Goal: Task Accomplishment & Management: Use online tool/utility

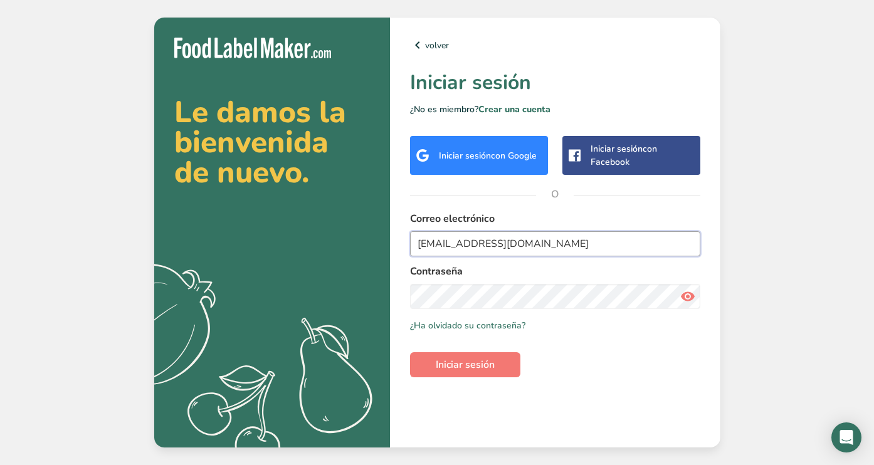
type input "[EMAIL_ADDRESS][DOMAIN_NAME]"
click at [465, 358] on button "Iniciar sesión" at bounding box center [465, 364] width 110 height 25
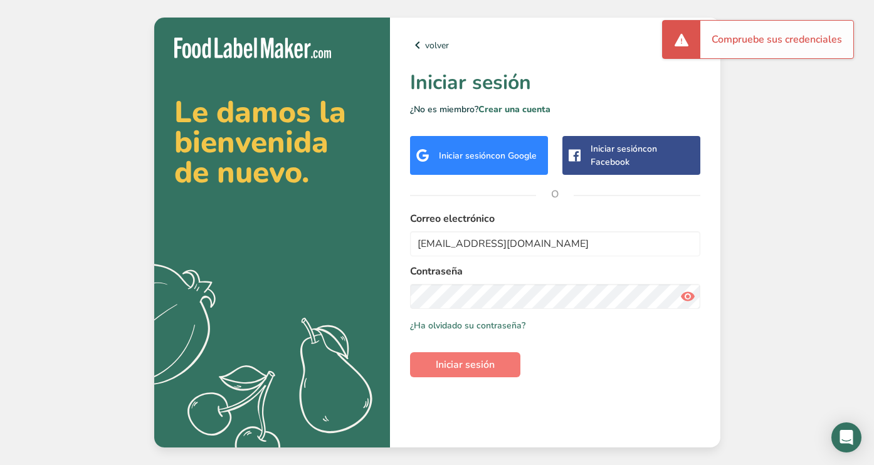
click at [691, 287] on icon at bounding box center [687, 296] width 15 height 23
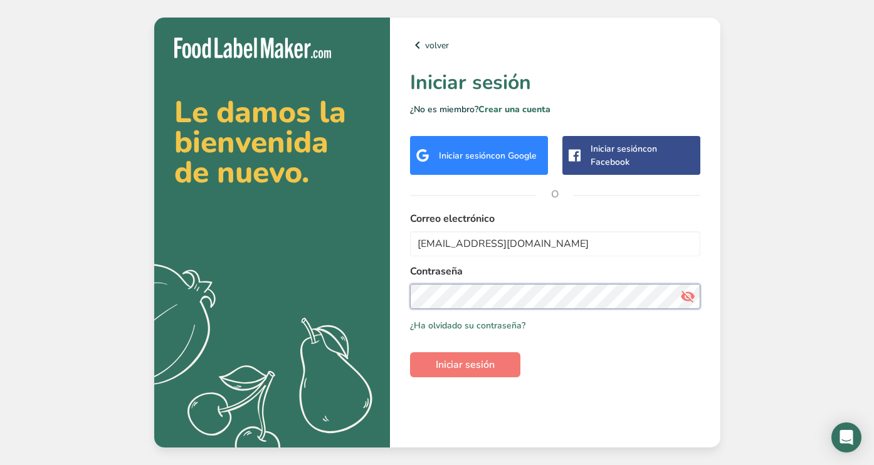
click at [378, 275] on section "Le damos la bienvenida de nuevo. .a{fill:#f5f3ed;} volver Iniciar sesión ¿No es…" at bounding box center [437, 233] width 566 height 430
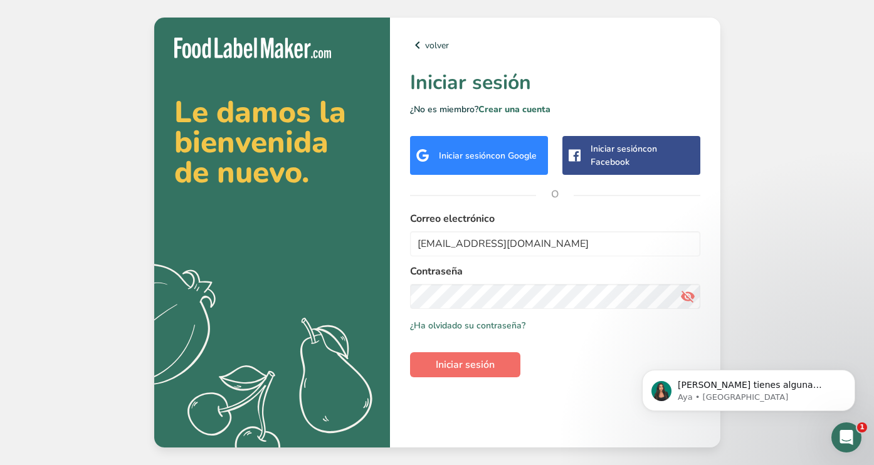
click at [502, 359] on button "Iniciar sesión" at bounding box center [465, 364] width 110 height 25
click at [806, 195] on div "Le damos la bienvenida de nuevo. .a{fill:#f5f3ed;} volver Iniciar sesión ¿No es…" at bounding box center [437, 232] width 874 height 465
click at [806, 194] on div "Le damos la bienvenida de nuevo. .a{fill:#f5f3ed;} volver Iniciar sesión ¿No es…" at bounding box center [437, 232] width 874 height 465
click at [502, 158] on span "con Google" at bounding box center [514, 156] width 46 height 12
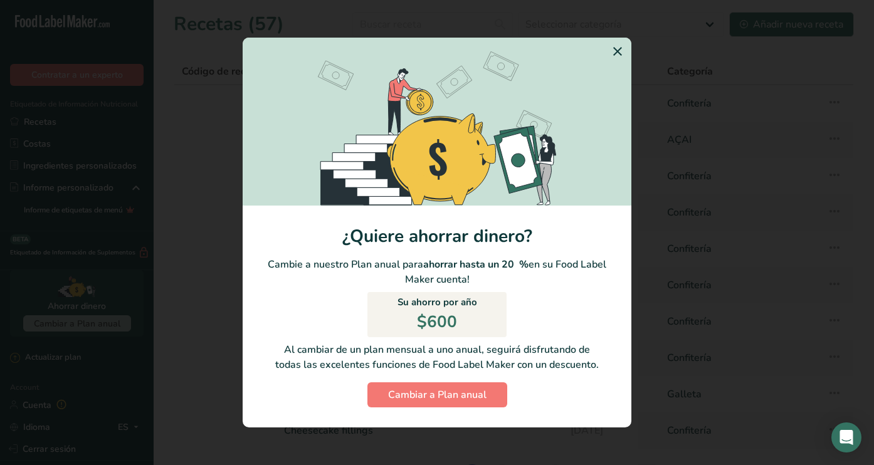
click at [618, 51] on header "Le damos la bienvenida de nuevo, Majo! Esto es lo que se ha perdido mientras es…" at bounding box center [436, 38] width 421 height 75
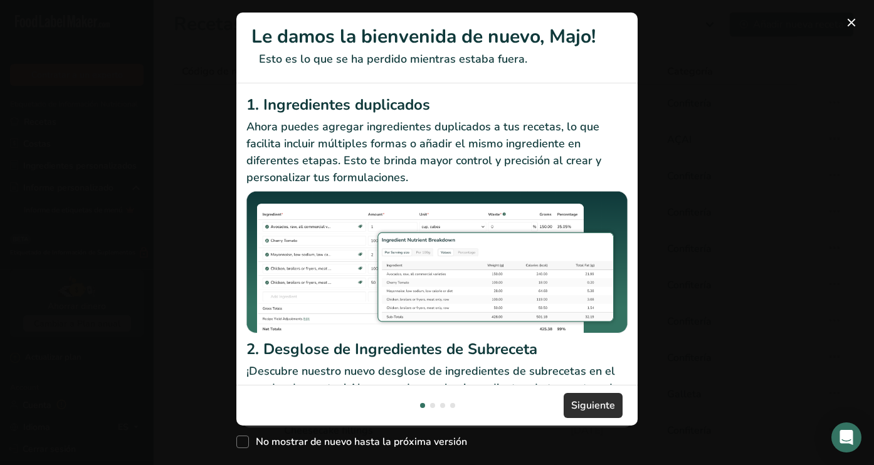
click at [598, 401] on span "Siguiente" at bounding box center [593, 405] width 44 height 15
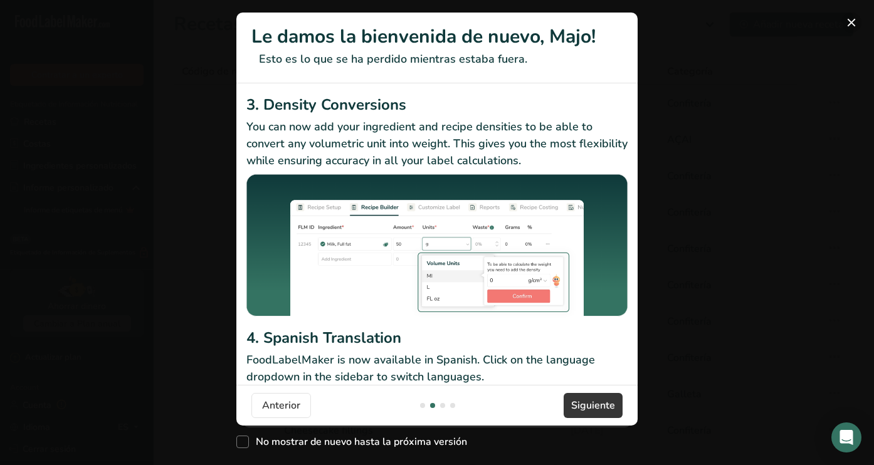
click at [851, 21] on button "New Features" at bounding box center [851, 23] width 20 height 20
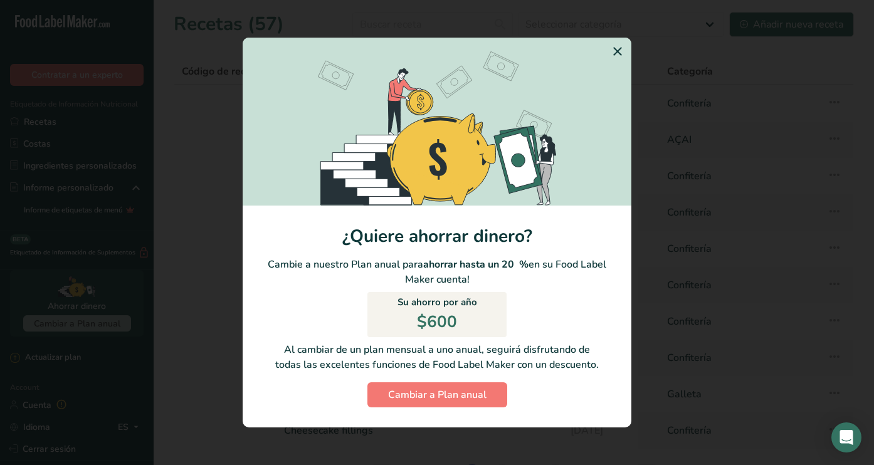
click at [616, 54] on icon "Switch to Yearly Modal" at bounding box center [617, 51] width 15 height 23
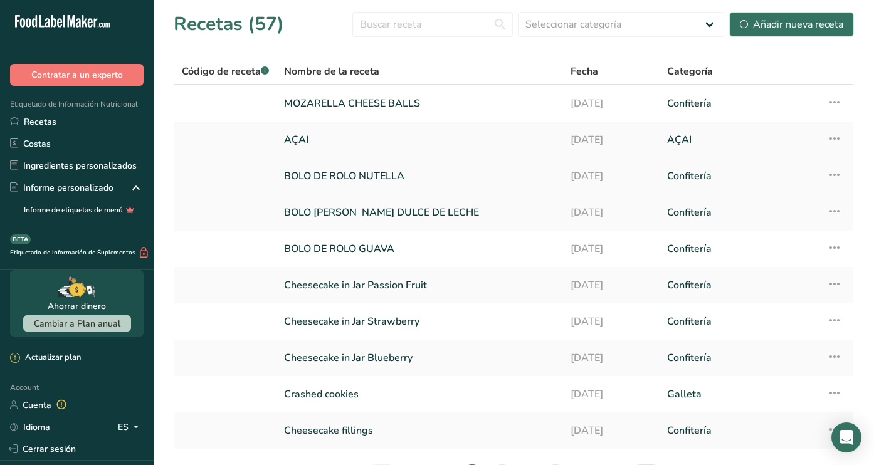
click at [390, 185] on link "BOLO DE ROLO NUTELLA" at bounding box center [419, 176] width 271 height 26
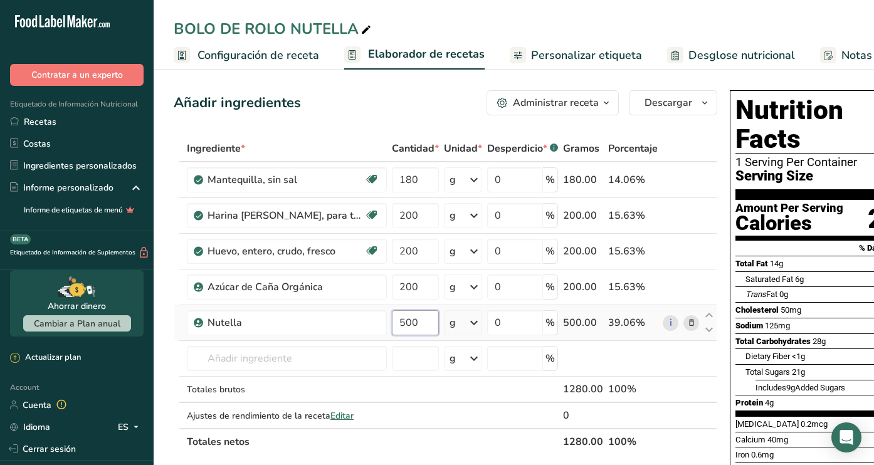
click at [425, 322] on input "500" at bounding box center [415, 322] width 47 height 25
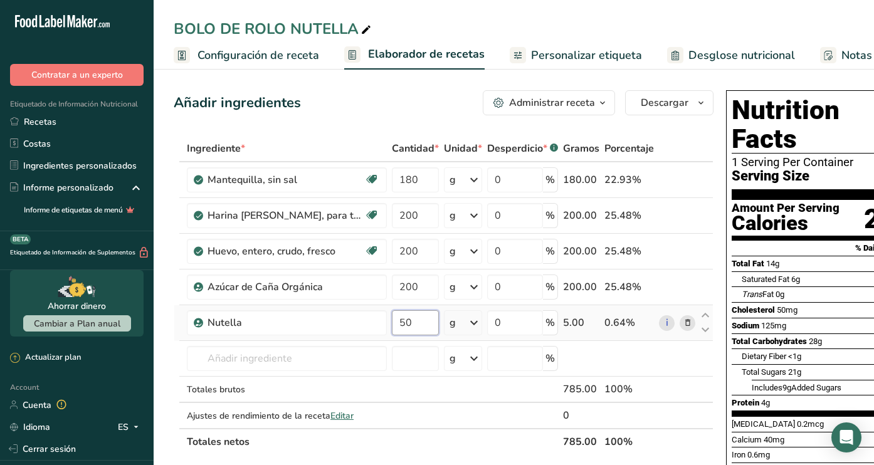
type input "5"
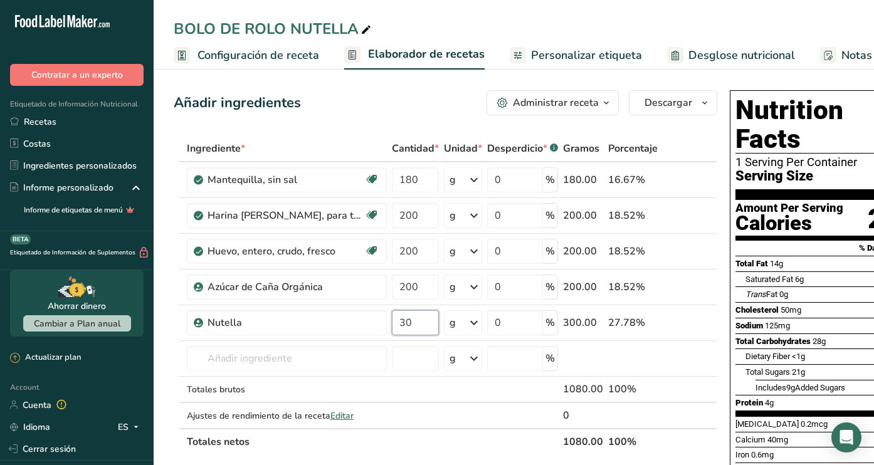
type input "3"
type input "250"
click at [415, 110] on div "Añadir ingredientes Administrar receta Eliminar receta Duplicar receta Escalar …" at bounding box center [446, 102] width 544 height 25
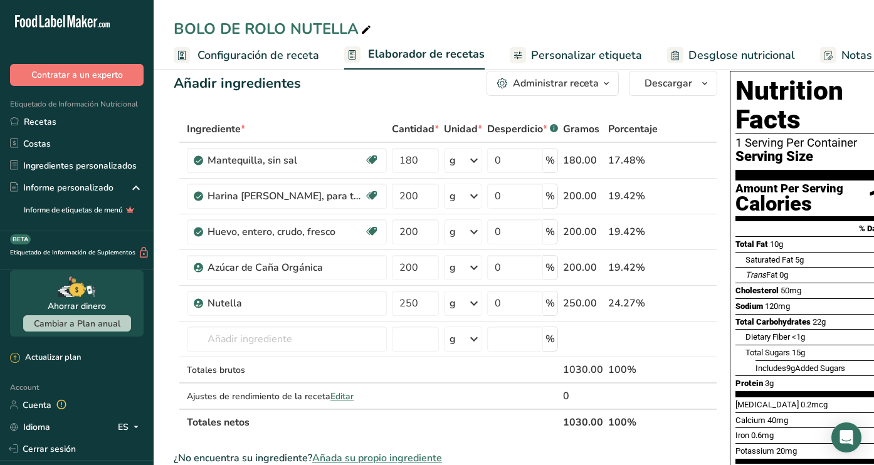
click at [275, 57] on span "Configuración de receta" at bounding box center [258, 55] width 122 height 17
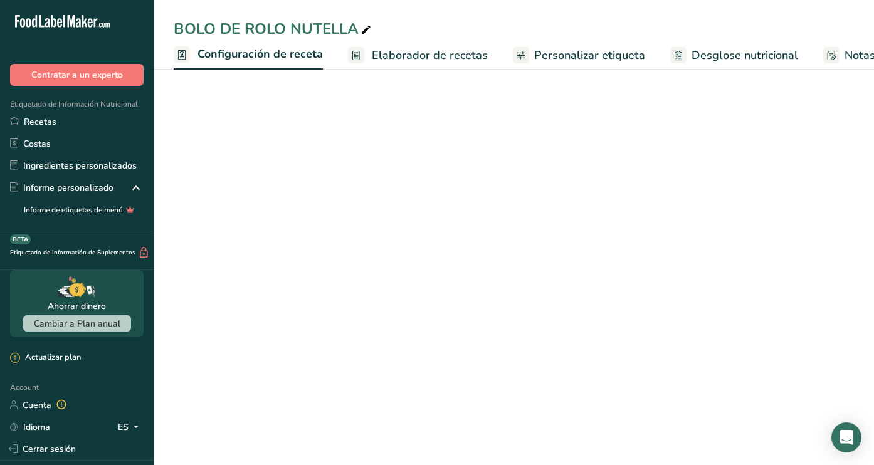
scroll to position [0, 4]
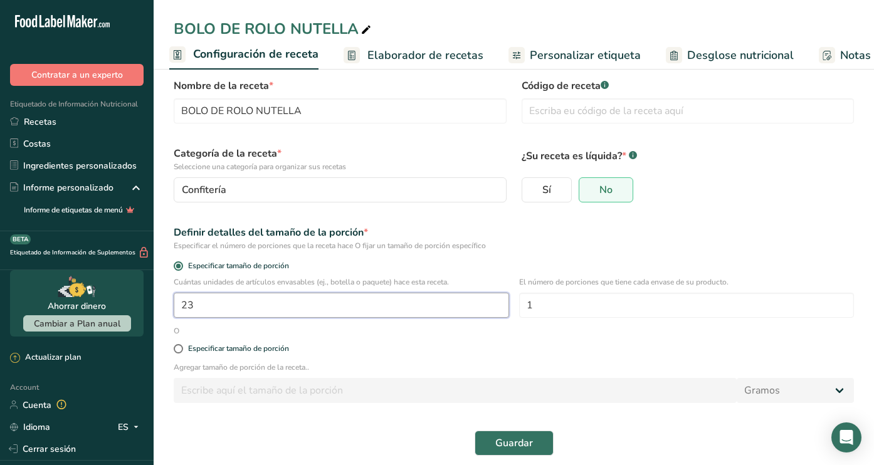
click at [270, 307] on input "23" at bounding box center [341, 305] width 335 height 25
type input "16"
click at [521, 438] on span "Guardar" at bounding box center [514, 443] width 38 height 15
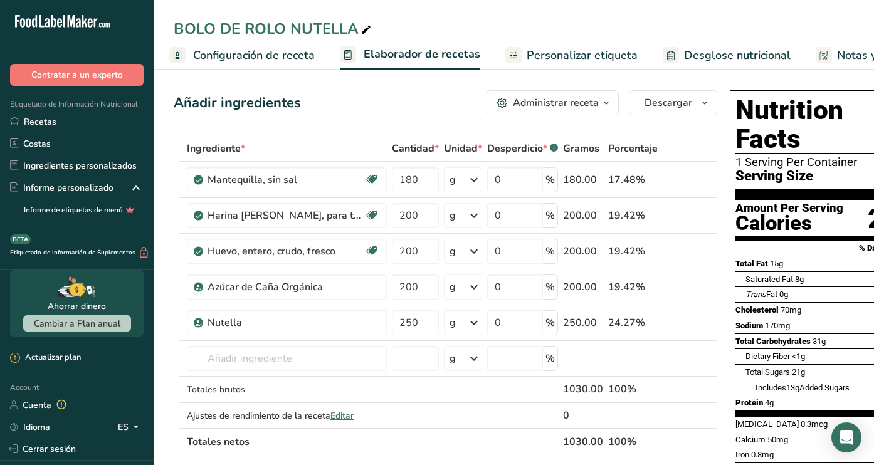
click at [273, 62] on span "Configuración de receta" at bounding box center [254, 55] width 122 height 17
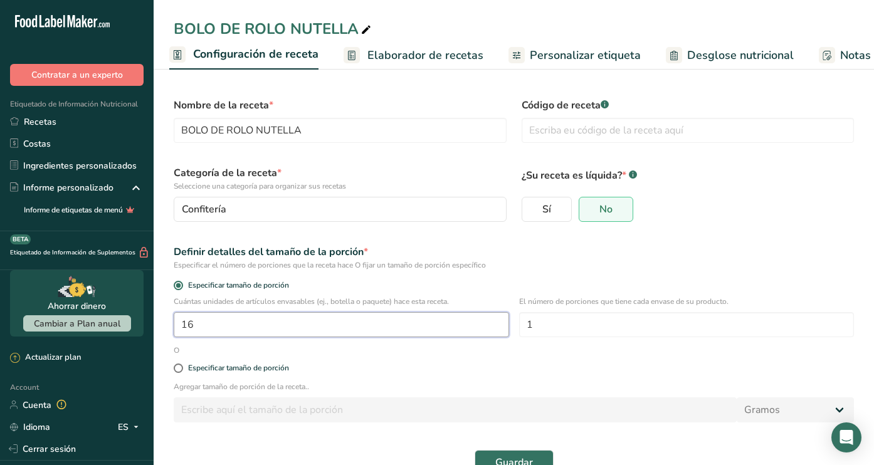
click at [269, 324] on input "16" at bounding box center [341, 324] width 335 height 25
click at [519, 463] on span "Guardar" at bounding box center [514, 462] width 38 height 15
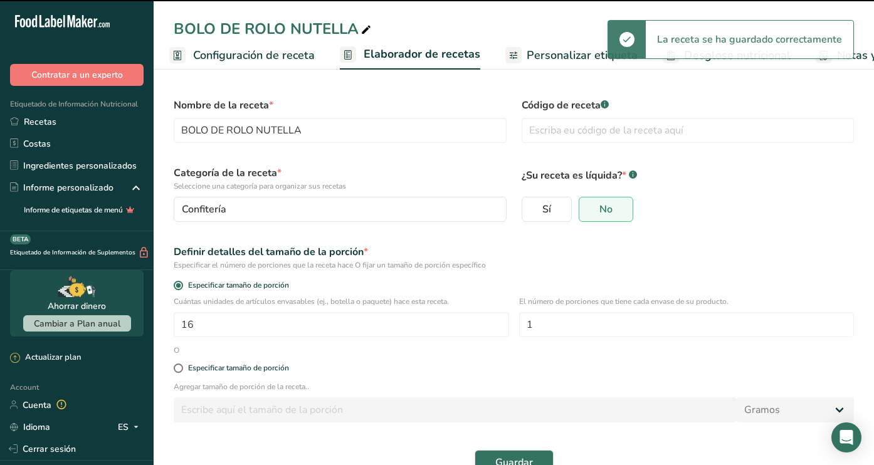
click at [415, 54] on span "Elaborador de recetas" at bounding box center [422, 54] width 117 height 17
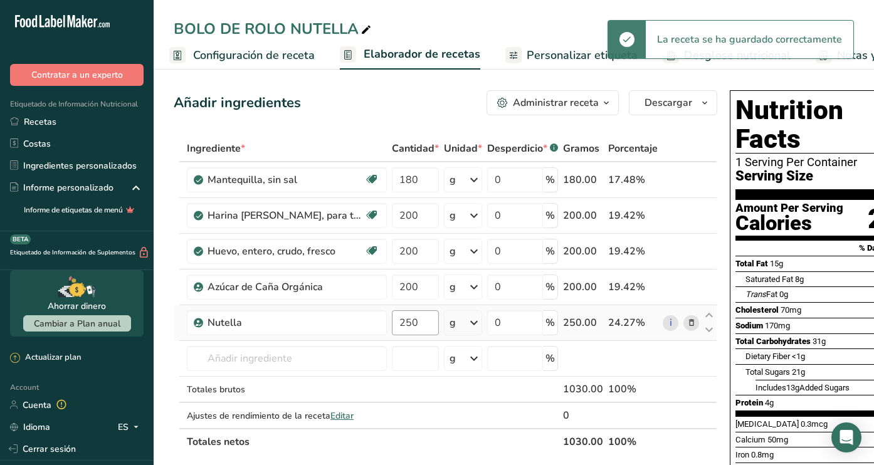
scroll to position [0, 174]
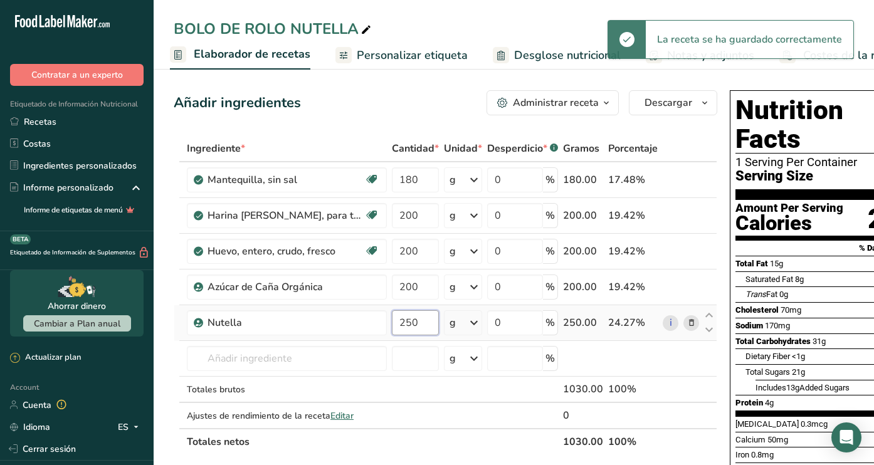
click at [421, 318] on input "250" at bounding box center [415, 322] width 47 height 25
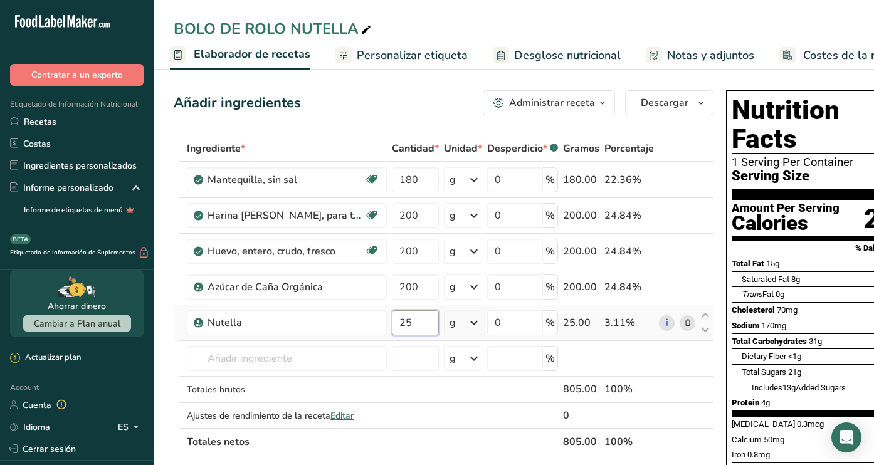
type input "2"
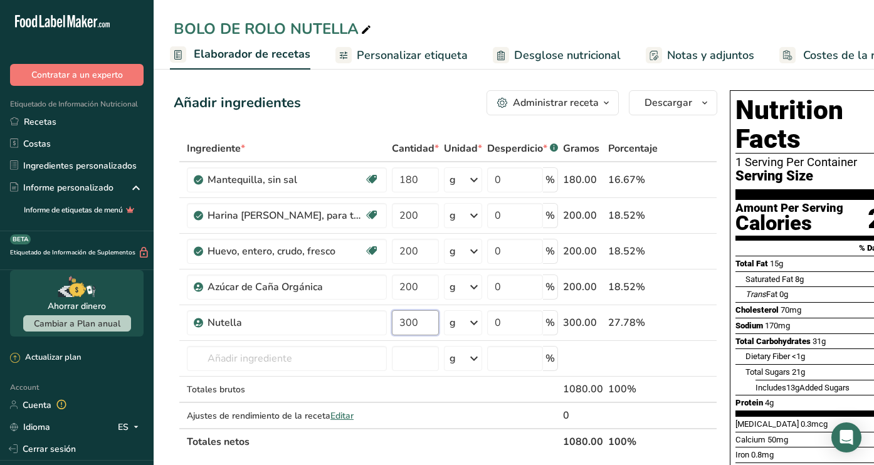
type input "300"
click at [422, 93] on div "Añadir ingredientes Administrar receta Eliminar receta Duplicar receta Escalar …" at bounding box center [446, 102] width 544 height 25
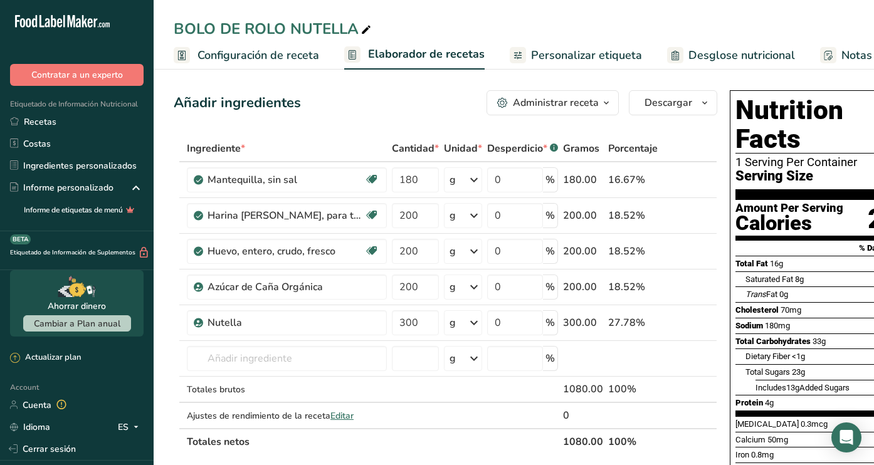
scroll to position [0, 0]
click at [248, 57] on span "Configuración de receta" at bounding box center [258, 55] width 122 height 17
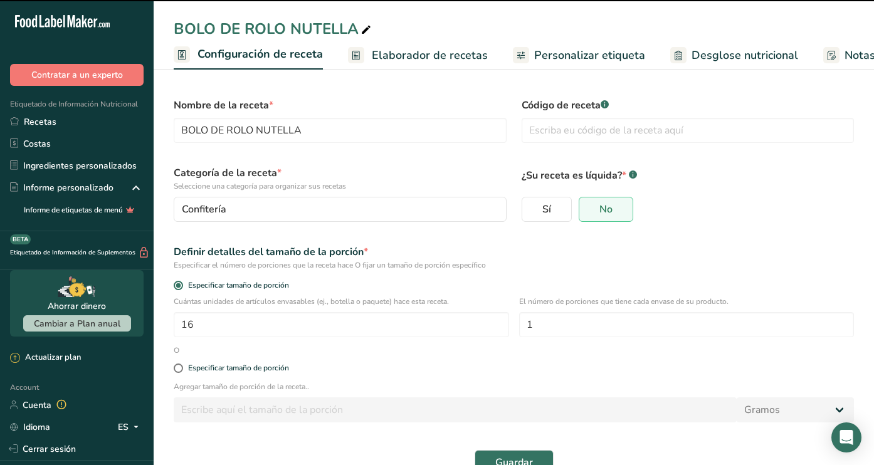
scroll to position [0, 4]
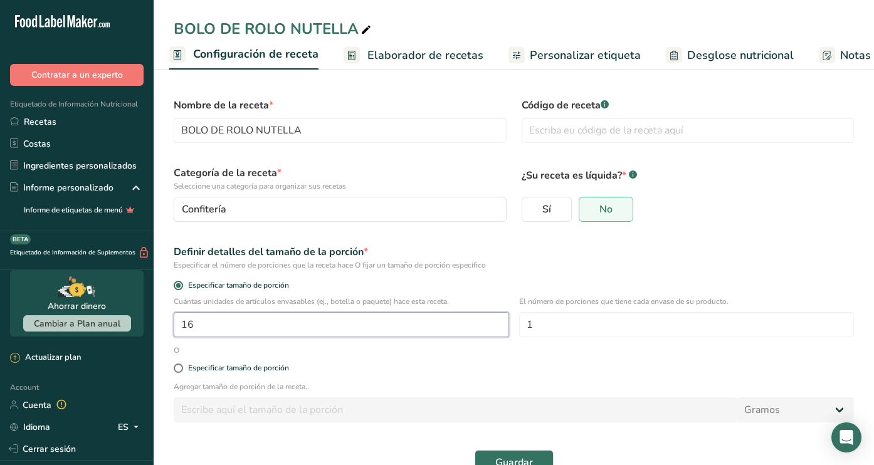
click at [281, 332] on input "16" at bounding box center [341, 324] width 335 height 25
type input "1"
type input "20"
click at [537, 460] on button "Guardar" at bounding box center [514, 462] width 79 height 25
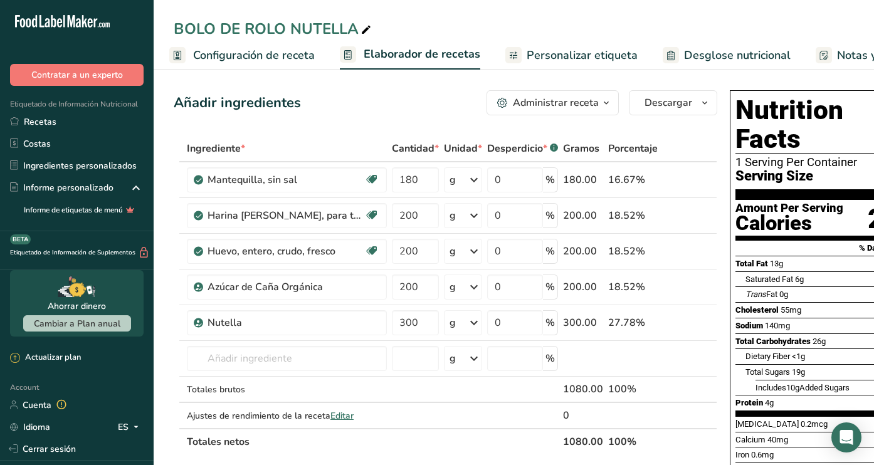
click at [296, 53] on span "Configuración de receta" at bounding box center [254, 55] width 122 height 17
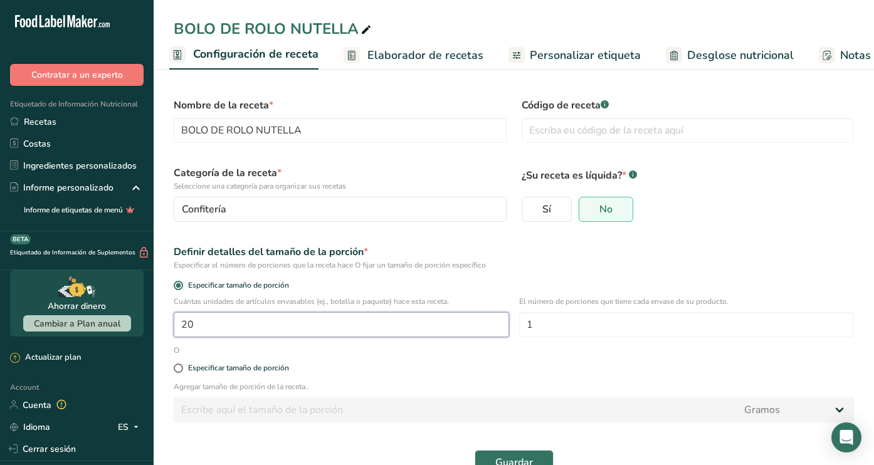
click at [271, 327] on input "20" at bounding box center [341, 324] width 335 height 25
type input "13"
click at [520, 455] on button "Guardar" at bounding box center [514, 462] width 79 height 25
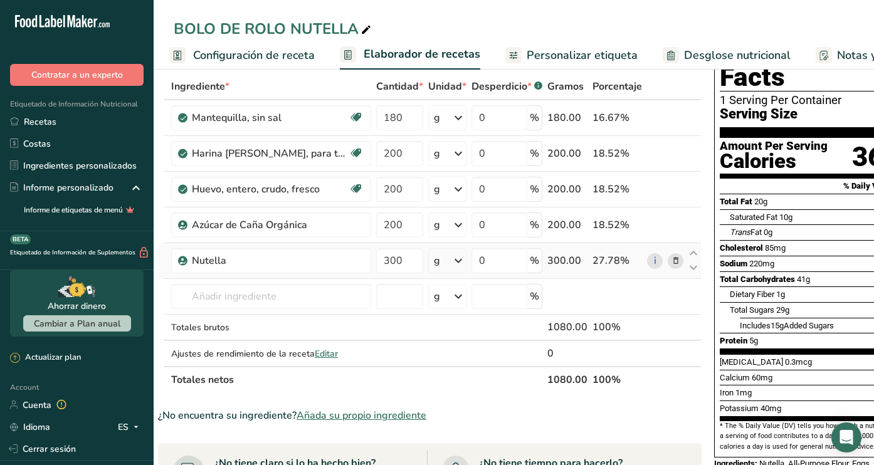
scroll to position [62, 0]
click at [401, 259] on input "300" at bounding box center [399, 260] width 47 height 25
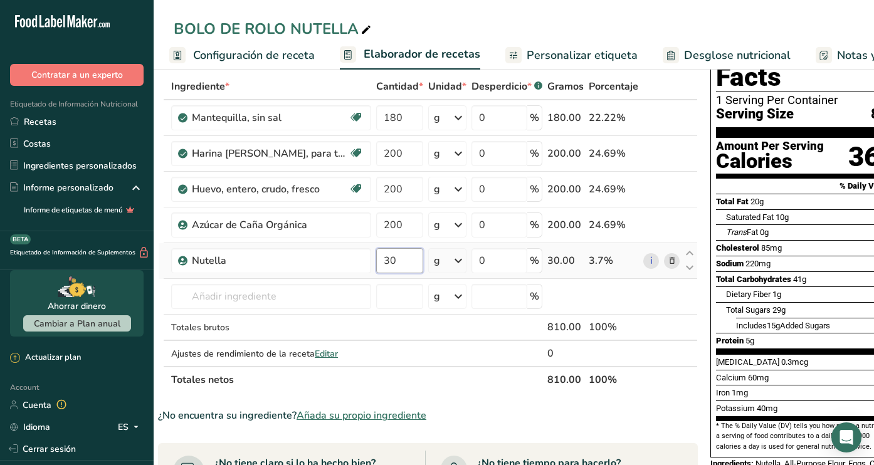
type input "3"
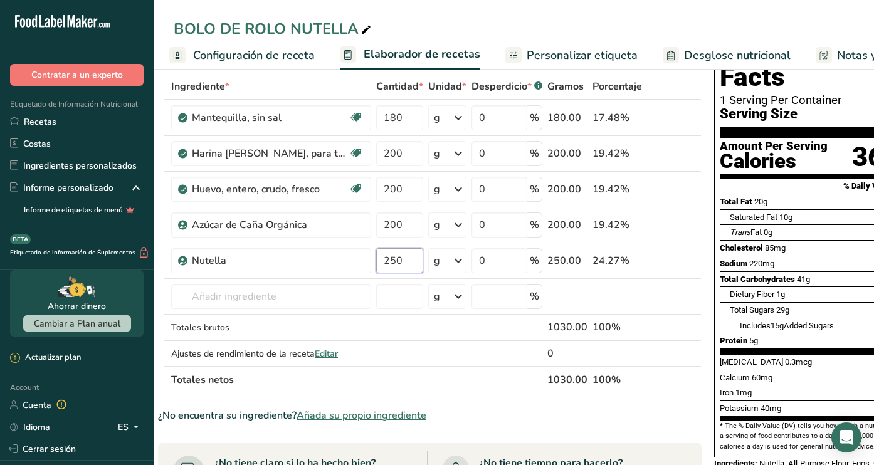
type input "250"
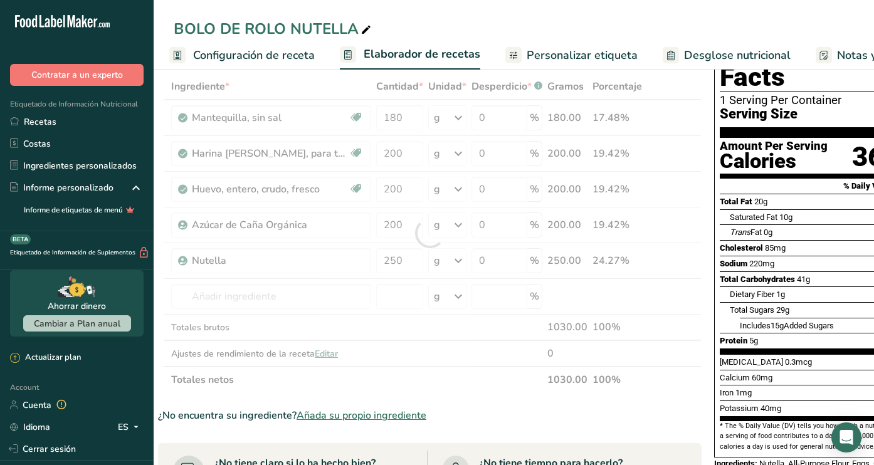
click at [505, 390] on div "Ingrediente * Cantidad * Unidad * Desperdicio * .a-a{fill:#347362;}.b-a{fill:#f…" at bounding box center [430, 233] width 544 height 320
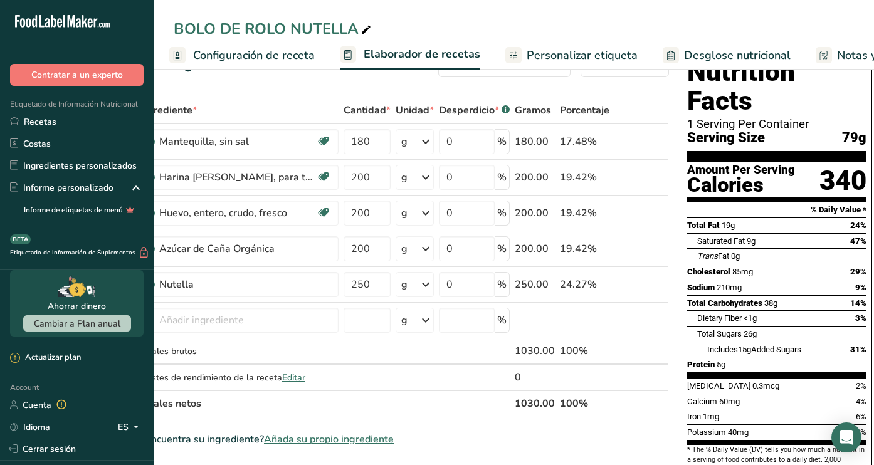
scroll to position [0, 0]
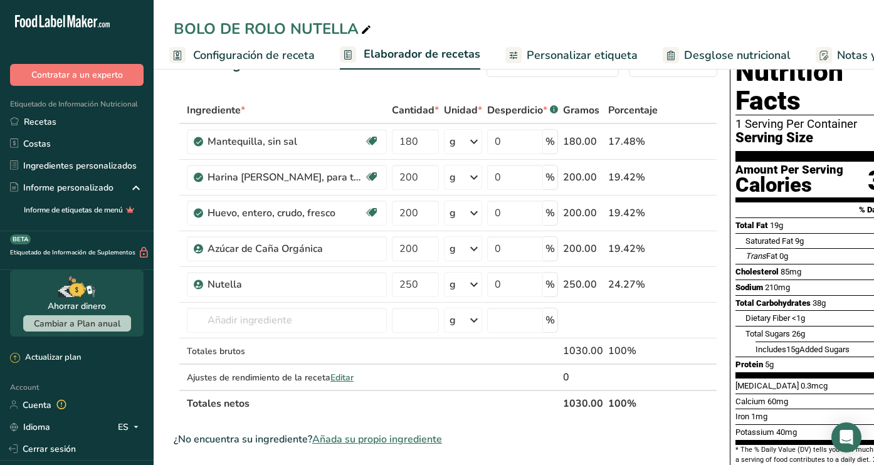
click at [306, 61] on span "Configuración de receta" at bounding box center [254, 55] width 122 height 17
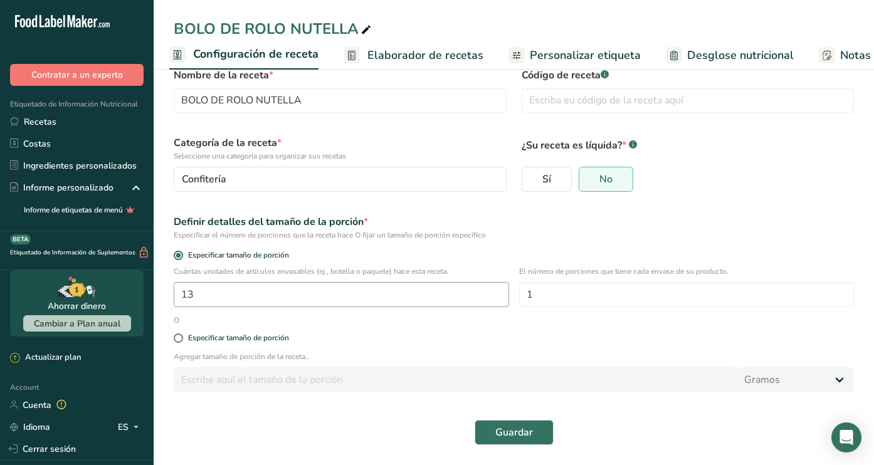
scroll to position [30, 0]
click at [224, 292] on input "13" at bounding box center [341, 294] width 335 height 25
type input "12"
click at [554, 438] on div "Guardar" at bounding box center [514, 432] width 680 height 25
click at [513, 432] on span "Guardar" at bounding box center [514, 432] width 38 height 15
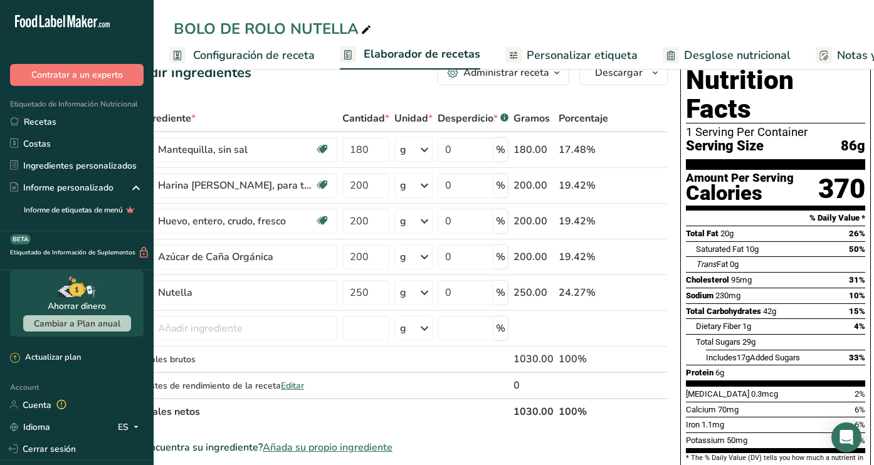
scroll to position [0, 48]
click at [275, 56] on span "Configuración de receta" at bounding box center [254, 55] width 122 height 17
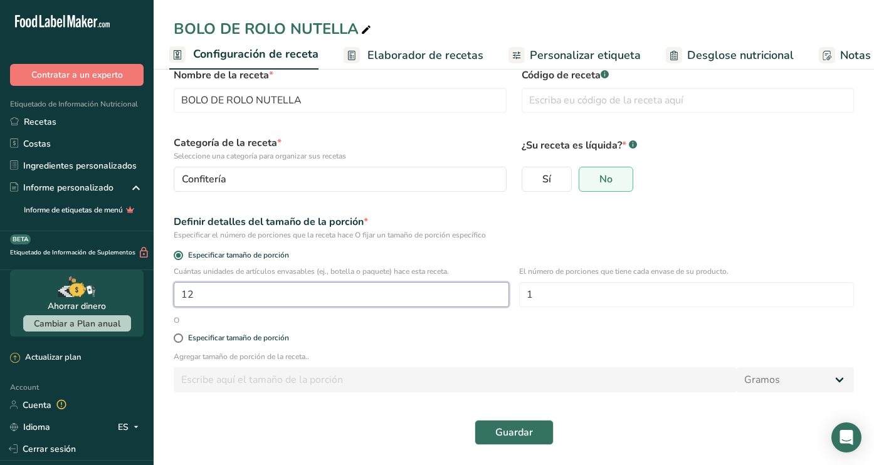
click at [265, 288] on input "12" at bounding box center [341, 294] width 335 height 25
type input "1"
type input "16"
click at [508, 428] on span "Guardar" at bounding box center [514, 432] width 38 height 15
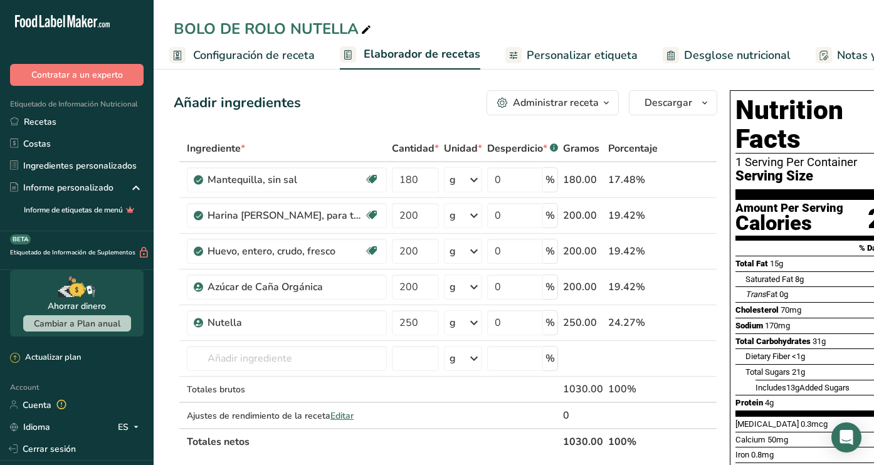
click at [283, 60] on span "Configuración de receta" at bounding box center [254, 55] width 122 height 17
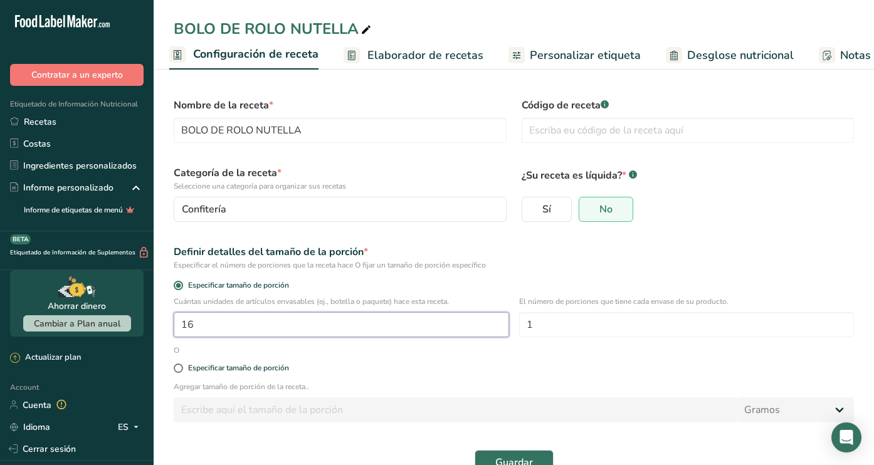
click at [242, 328] on input "16" at bounding box center [341, 324] width 335 height 25
type input "1"
type input "20"
click at [539, 458] on button "Guardar" at bounding box center [514, 462] width 79 height 25
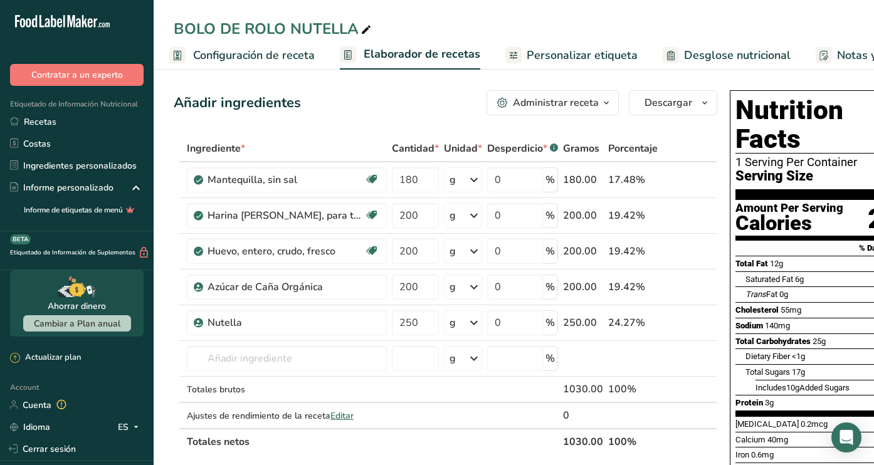
click at [275, 56] on span "Configuración de receta" at bounding box center [254, 55] width 122 height 17
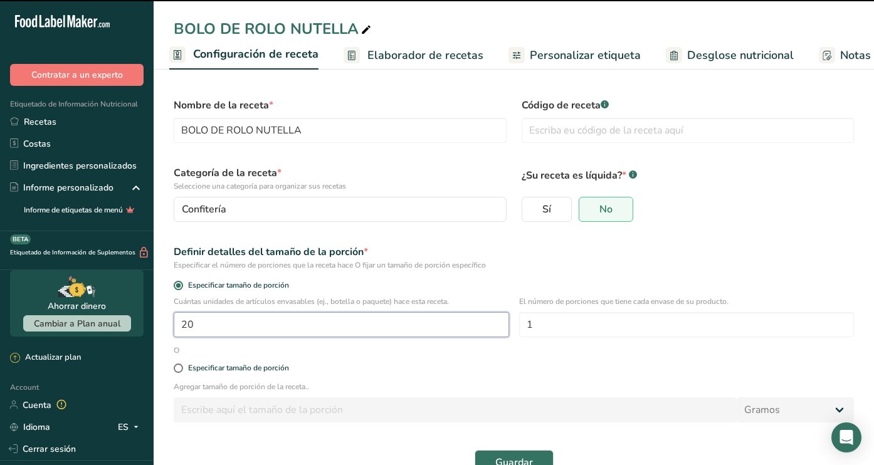
click at [241, 326] on input "20" at bounding box center [341, 324] width 335 height 25
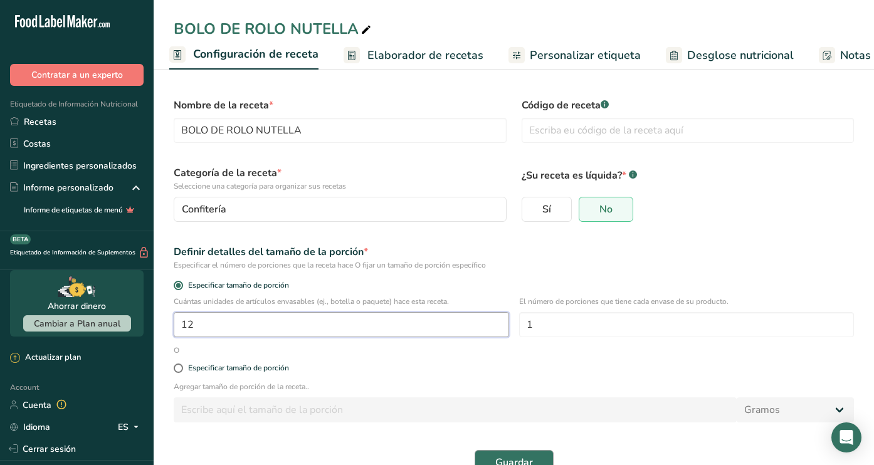
type input "12"
click at [512, 456] on span "Guardar" at bounding box center [514, 462] width 38 height 15
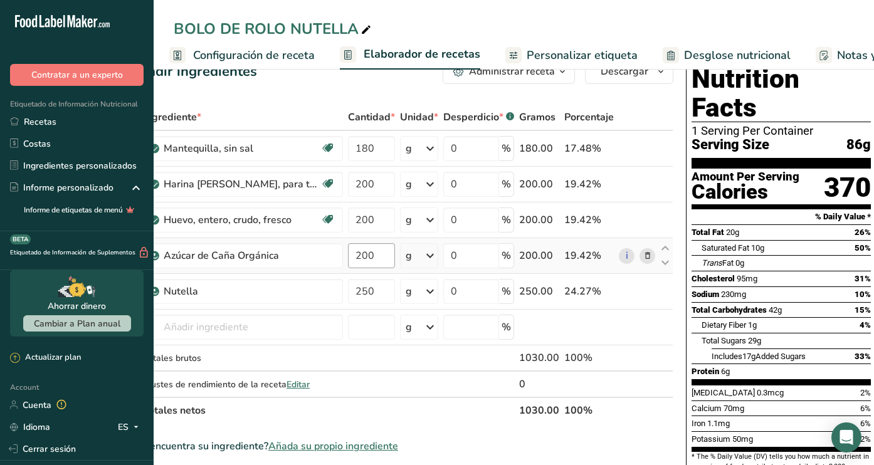
scroll to position [0, 18]
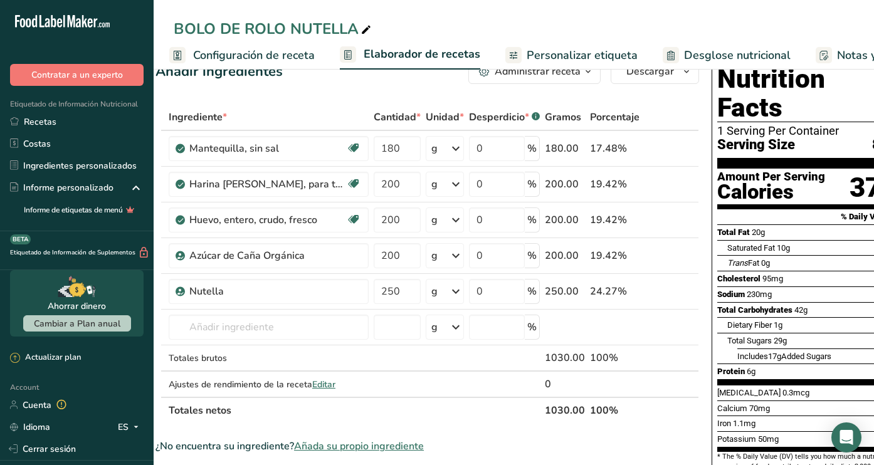
click at [307, 59] on span "Configuración de receta" at bounding box center [254, 55] width 122 height 17
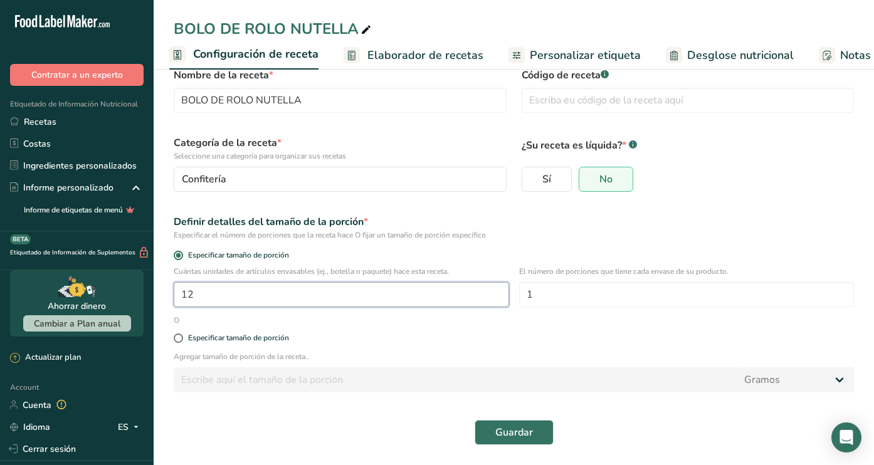
click at [290, 297] on input "12" at bounding box center [341, 294] width 335 height 25
type input "16"
click at [538, 430] on button "Guardar" at bounding box center [514, 432] width 79 height 25
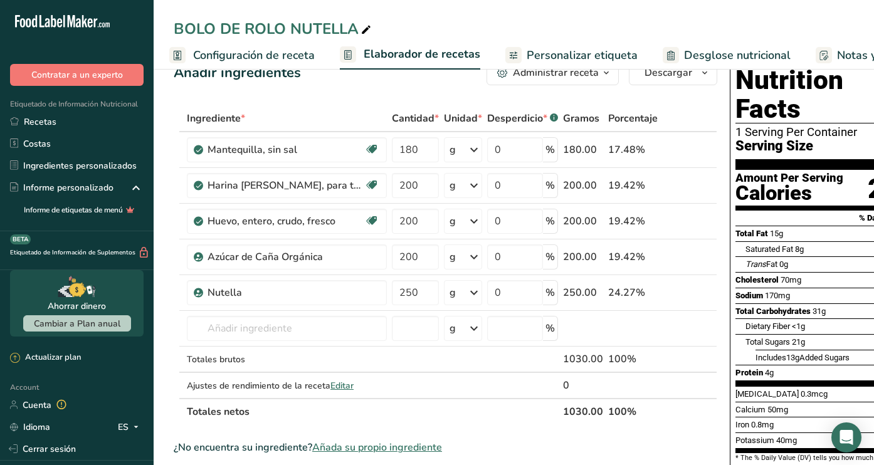
click at [281, 55] on span "Configuración de receta" at bounding box center [254, 55] width 122 height 17
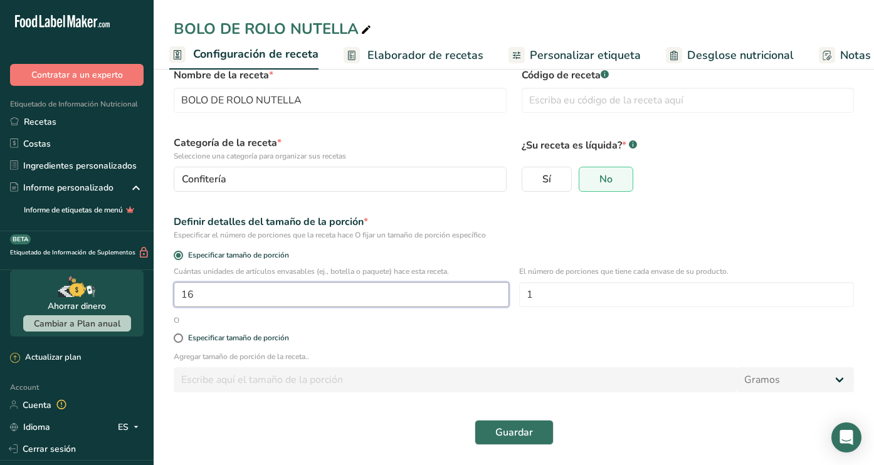
click at [250, 302] on input "16" at bounding box center [341, 294] width 335 height 25
type input "15"
click at [502, 433] on span "Guardar" at bounding box center [514, 432] width 38 height 15
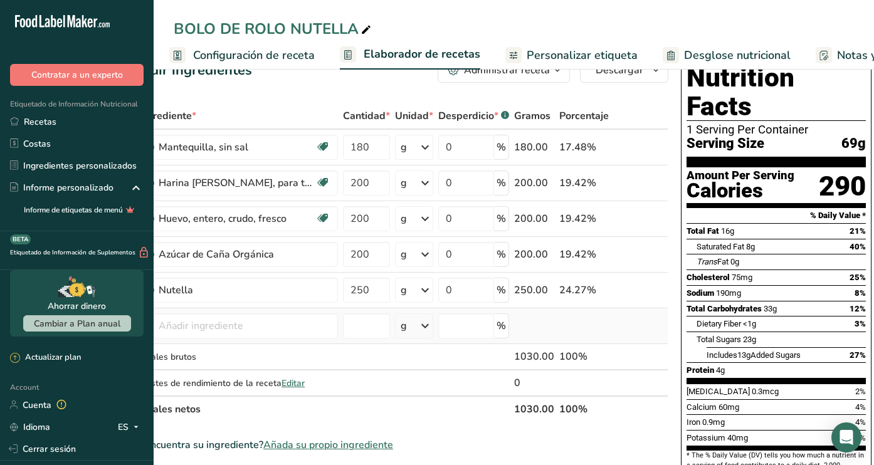
scroll to position [0, 48]
click at [301, 59] on span "Configuración de receta" at bounding box center [254, 55] width 122 height 17
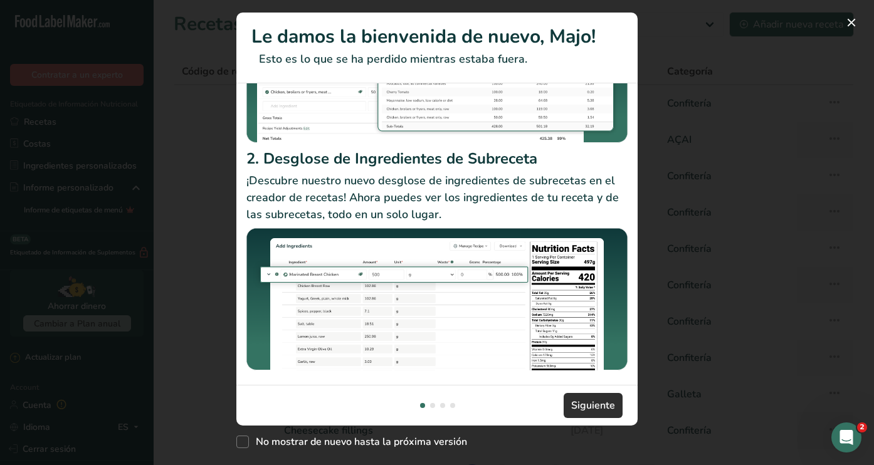
click at [598, 407] on span "Siguiente" at bounding box center [593, 405] width 44 height 15
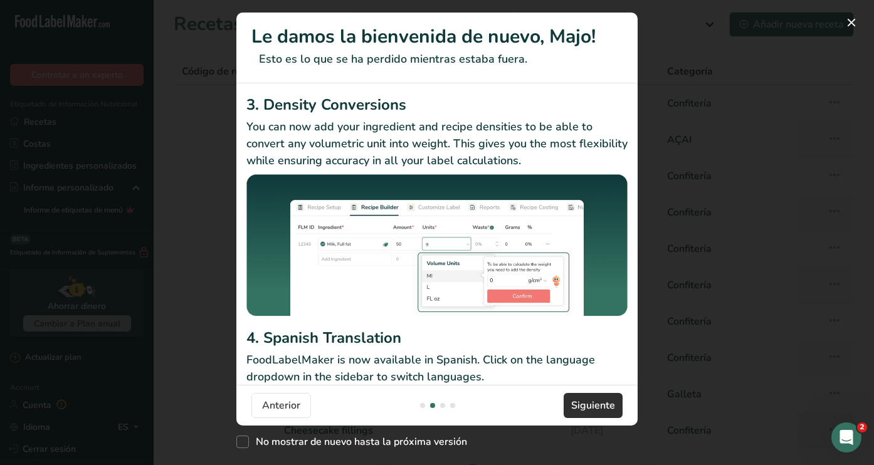
click at [594, 404] on span "Siguiente" at bounding box center [593, 405] width 44 height 15
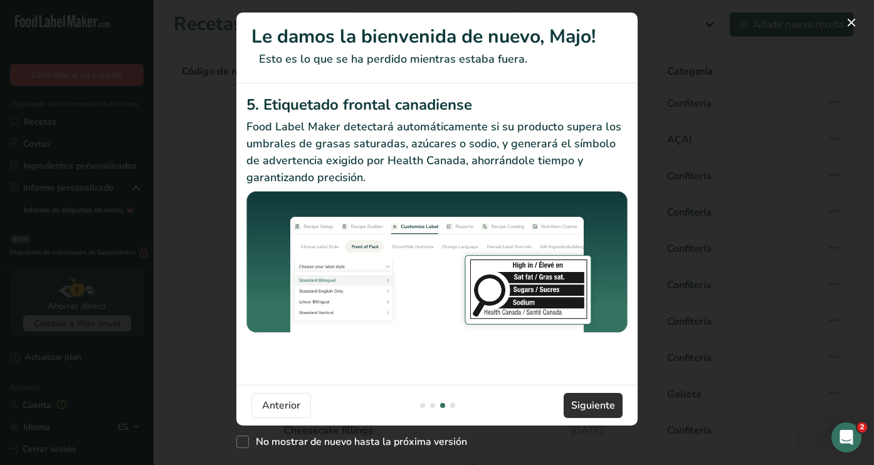
click at [594, 404] on span "Siguiente" at bounding box center [593, 405] width 44 height 15
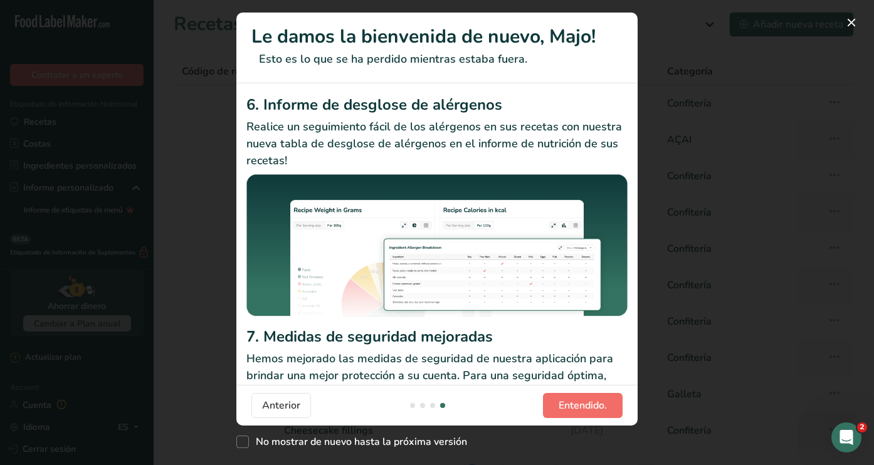
click at [594, 404] on span "Entendido." at bounding box center [583, 405] width 48 height 15
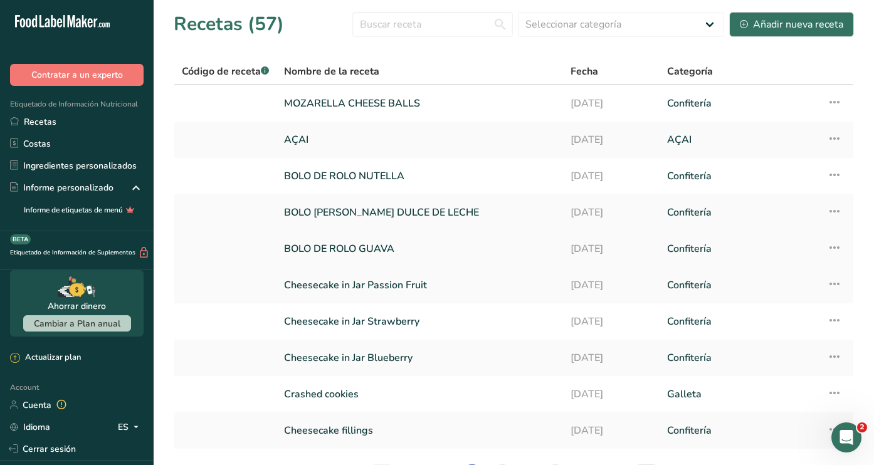
click at [233, 247] on link at bounding box center [225, 249] width 87 height 26
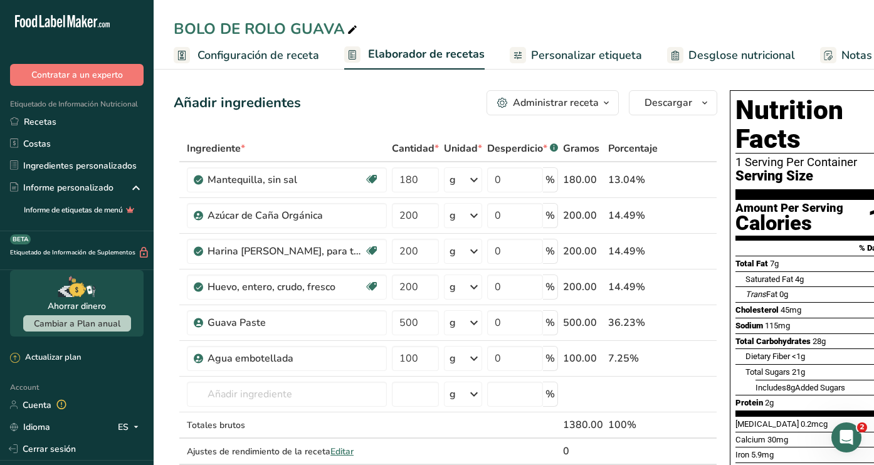
click at [274, 59] on span "Configuración de receta" at bounding box center [258, 55] width 122 height 17
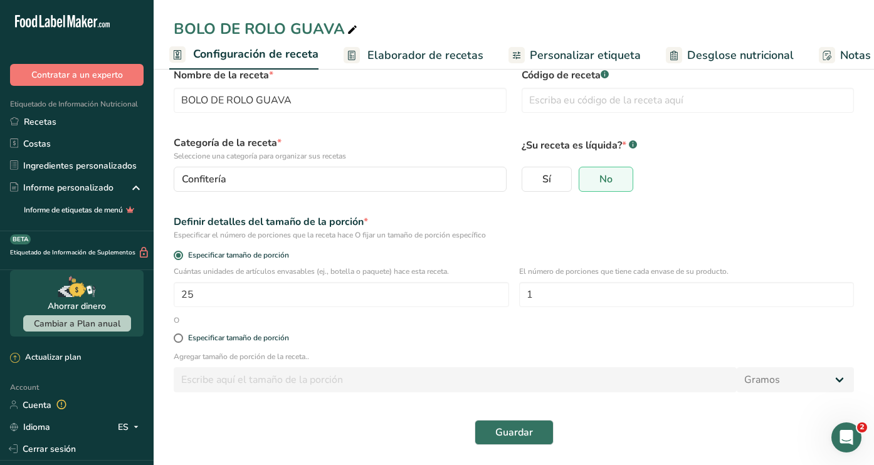
scroll to position [30, 0]
click at [403, 48] on span "Elaborador de recetas" at bounding box center [425, 55] width 116 height 17
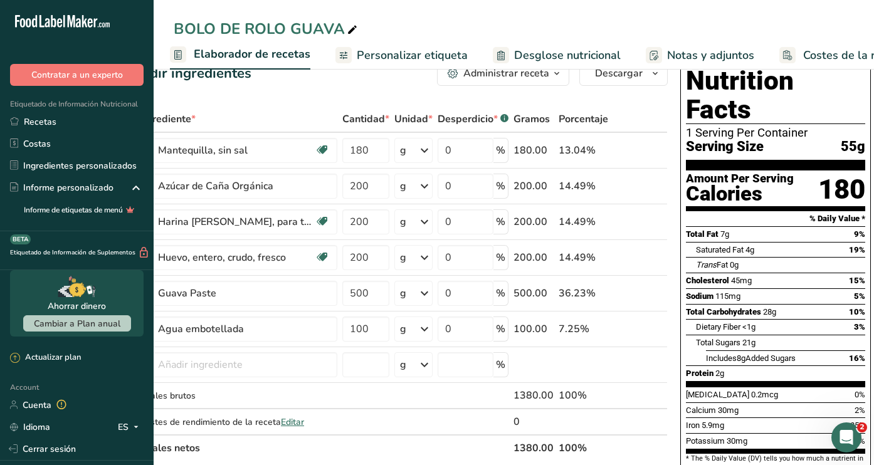
scroll to position [0, 48]
drag, startPoint x: 871, startPoint y: 125, endPoint x: 902, endPoint y: 135, distance: 32.1
click at [873, 135] on html ".a-20{fill:#fff;} Contratar a un experto Etiquetado de Información Nutricional …" at bounding box center [437, 433] width 874 height 925
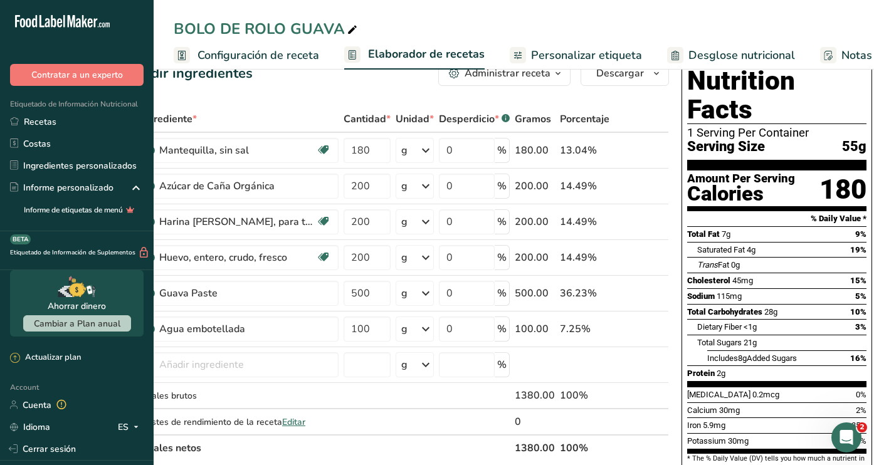
scroll to position [0, 0]
click at [250, 51] on span "Configuración de receta" at bounding box center [258, 55] width 122 height 17
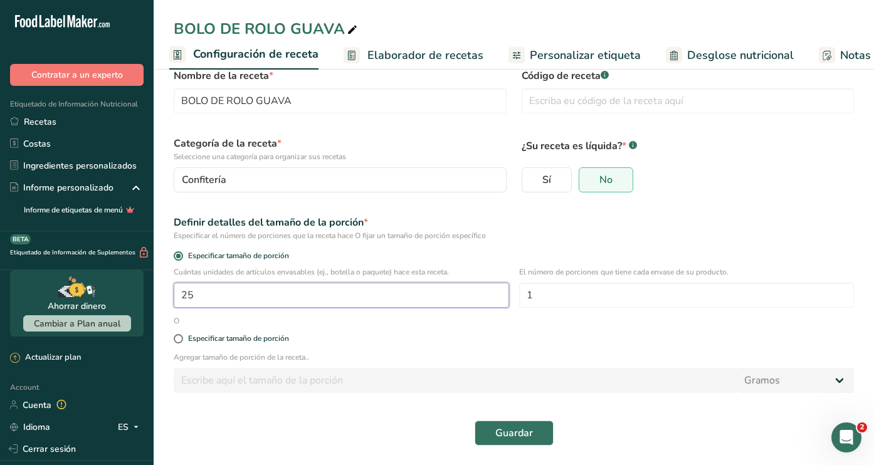
click at [235, 292] on input "25" at bounding box center [341, 295] width 335 height 25
type input "20"
click at [534, 426] on button "Guardar" at bounding box center [514, 433] width 79 height 25
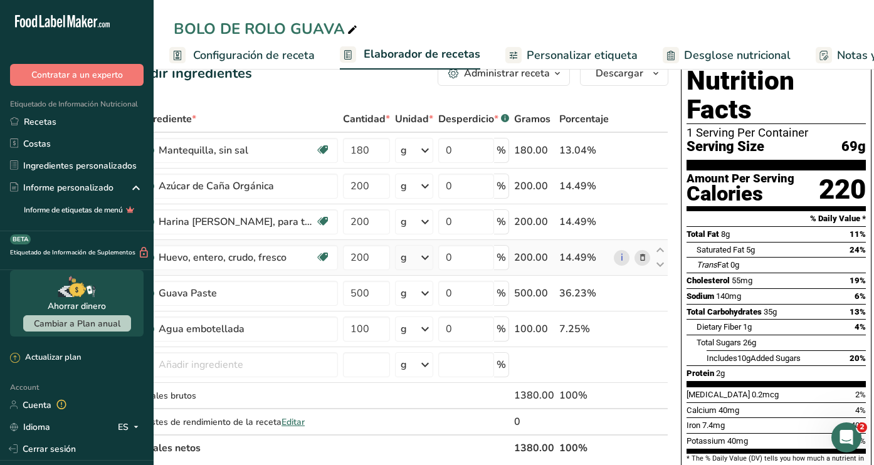
scroll to position [0, 48]
click at [296, 58] on span "Configuración de receta" at bounding box center [254, 55] width 122 height 17
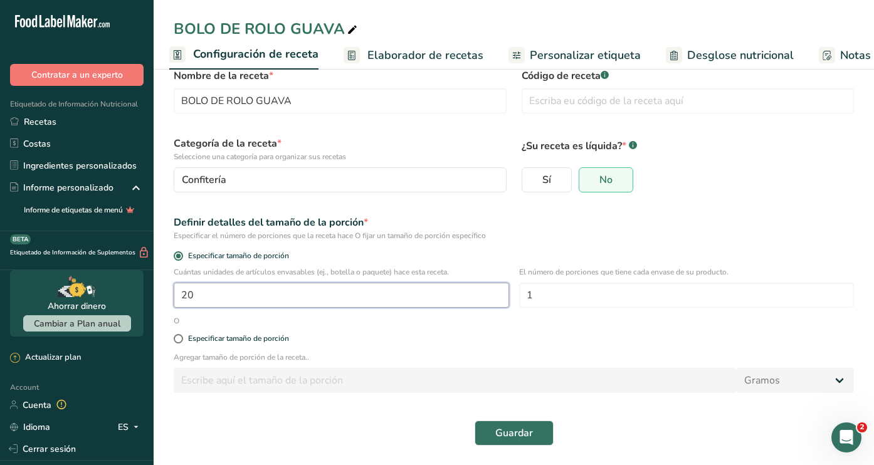
click at [233, 295] on input "20" at bounding box center [341, 295] width 335 height 25
type input "18"
click at [534, 428] on button "Guardar" at bounding box center [514, 433] width 79 height 25
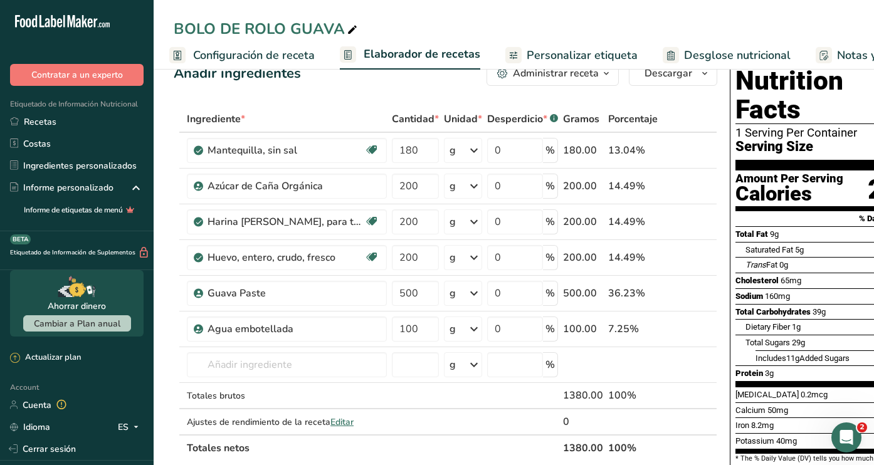
click at [264, 59] on span "Configuración de receta" at bounding box center [254, 55] width 122 height 17
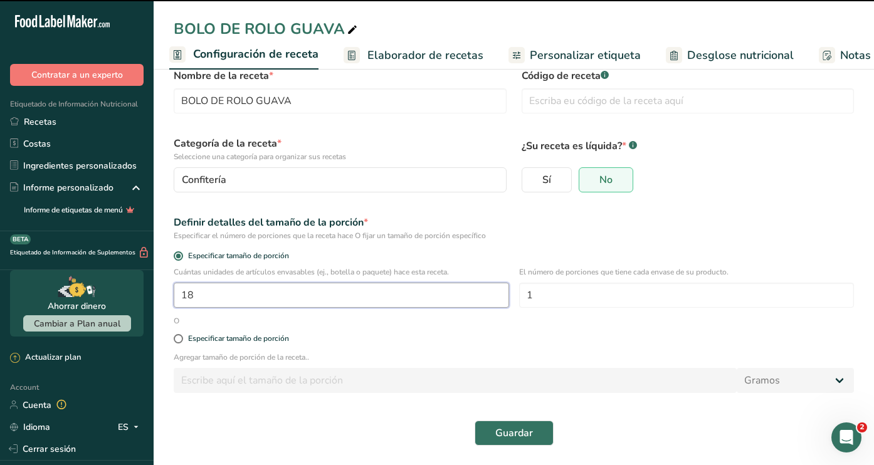
click at [222, 295] on input "18" at bounding box center [341, 295] width 335 height 25
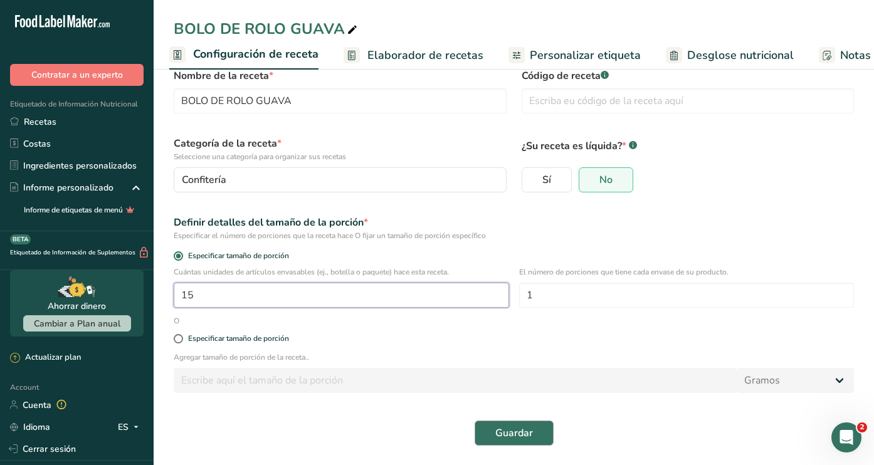
type input "15"
click at [518, 426] on span "Guardar" at bounding box center [514, 433] width 38 height 15
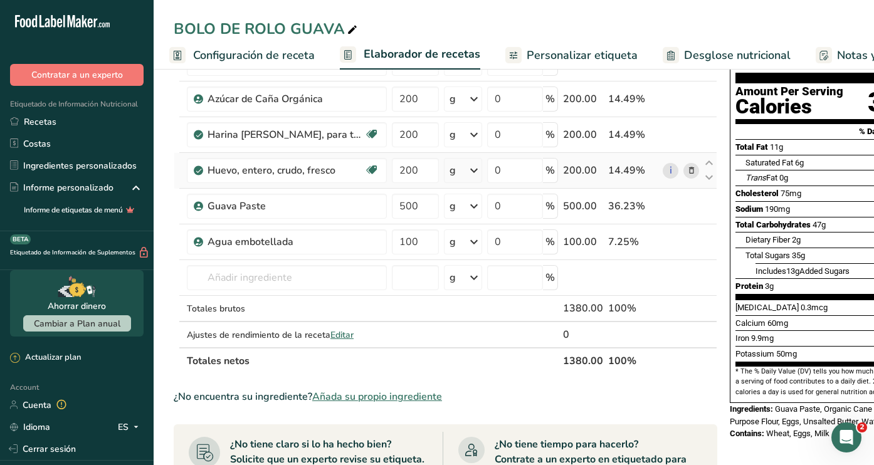
scroll to position [127, 0]
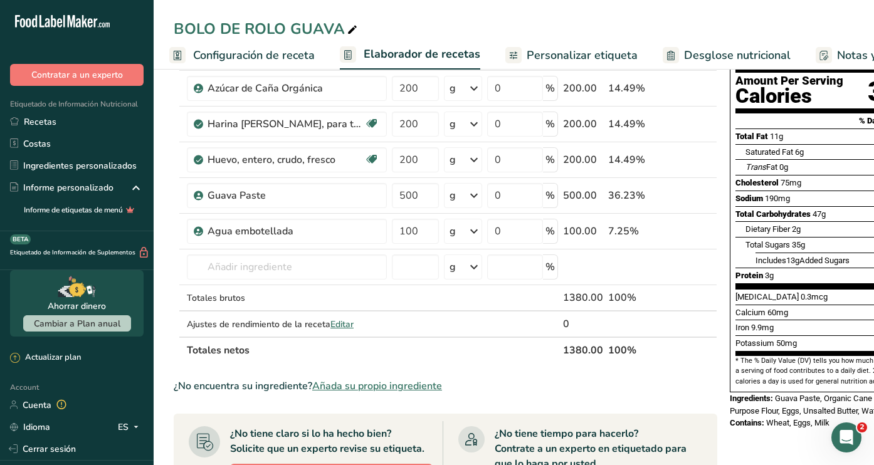
click at [289, 58] on span "Configuración de receta" at bounding box center [254, 55] width 122 height 17
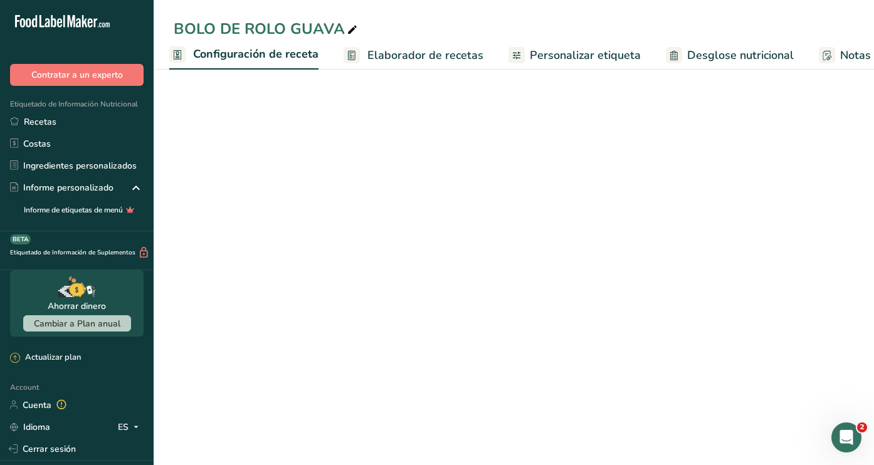
scroll to position [30, 0]
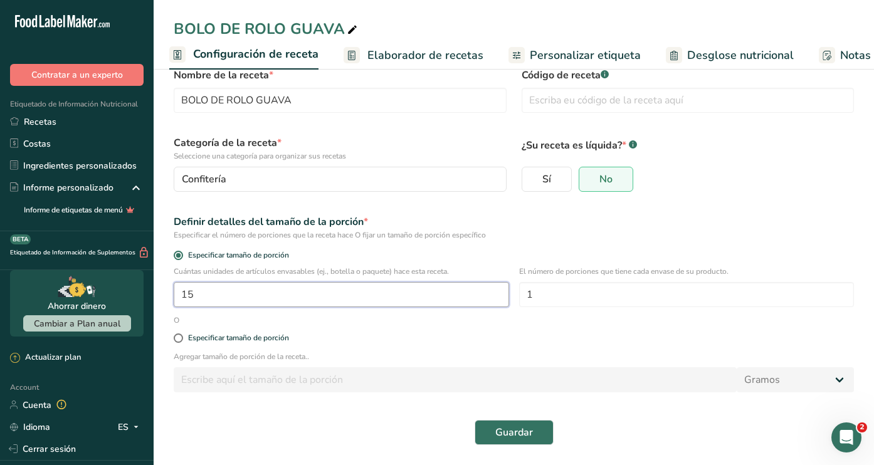
click at [218, 296] on input "15" at bounding box center [341, 294] width 335 height 25
type input "16"
click at [526, 433] on span "Guardar" at bounding box center [514, 432] width 38 height 15
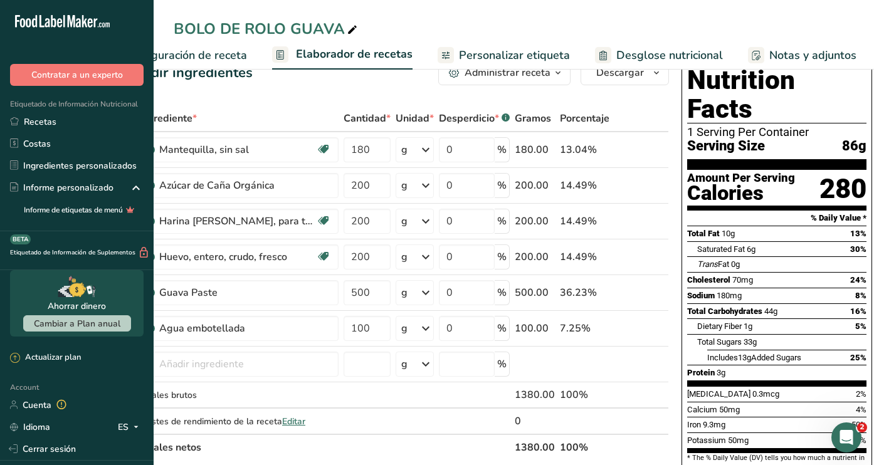
scroll to position [0, 79]
click at [530, 55] on span "Personalizar etiqueta" at bounding box center [507, 55] width 111 height 17
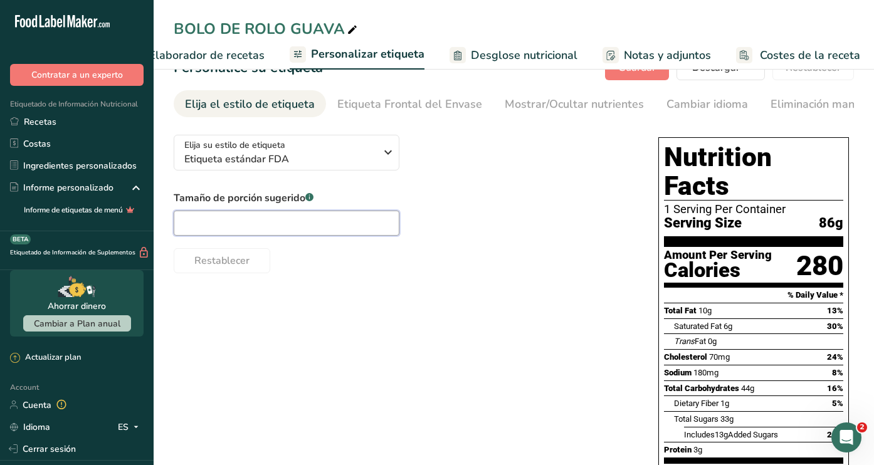
click at [241, 229] on input "text" at bounding box center [287, 223] width 226 height 25
type input "1 unit"
click at [448, 322] on div "Elija su estilo de etiqueta Etiqueta estándar FDA EE. UU. (FDA) Etiqueta estánd…" at bounding box center [514, 371] width 680 height 492
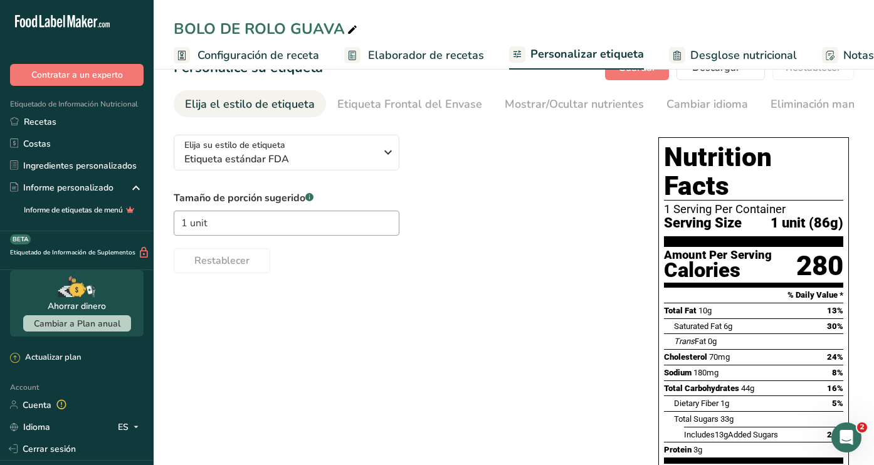
click at [233, 50] on span "Configuración de receta" at bounding box center [258, 55] width 122 height 17
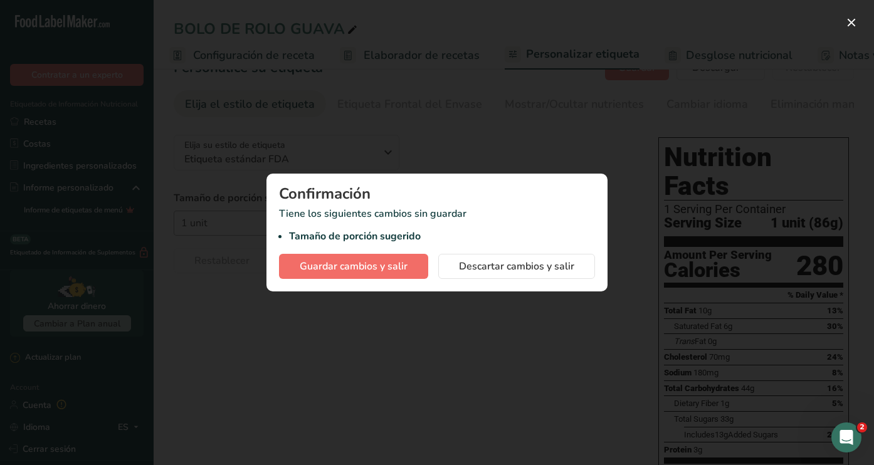
click at [366, 265] on span "Guardar cambios y salir" at bounding box center [354, 266] width 108 height 15
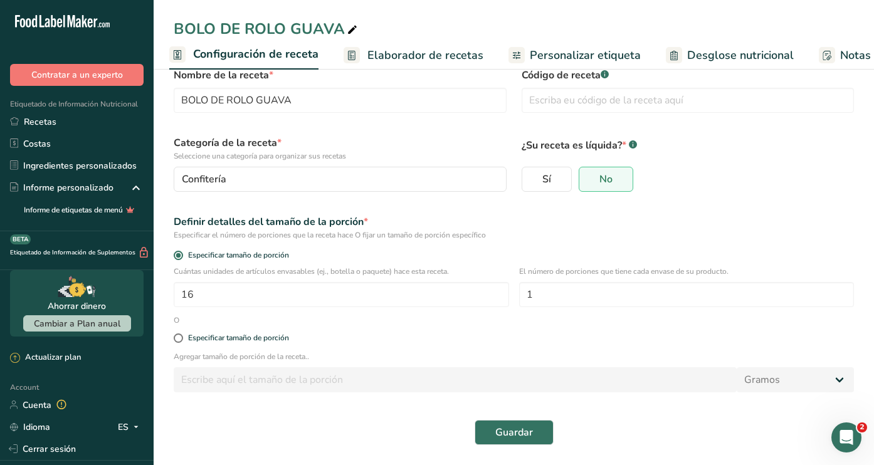
click at [441, 62] on span "Elaborador de recetas" at bounding box center [425, 55] width 116 height 17
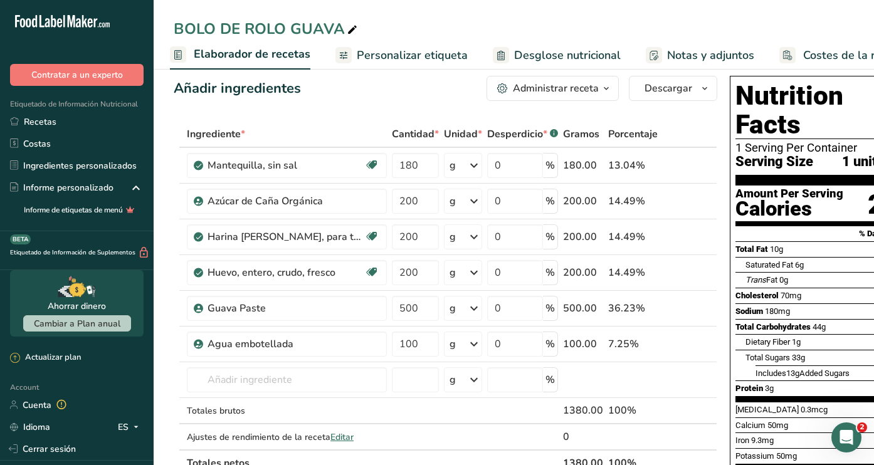
click at [285, 60] on span "Elaborador de recetas" at bounding box center [252, 54] width 117 height 17
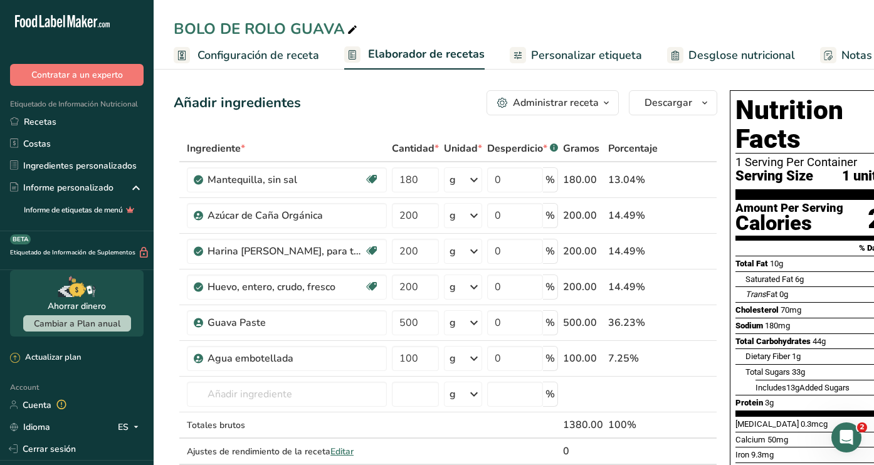
click at [280, 49] on span "Configuración de receta" at bounding box center [258, 55] width 122 height 17
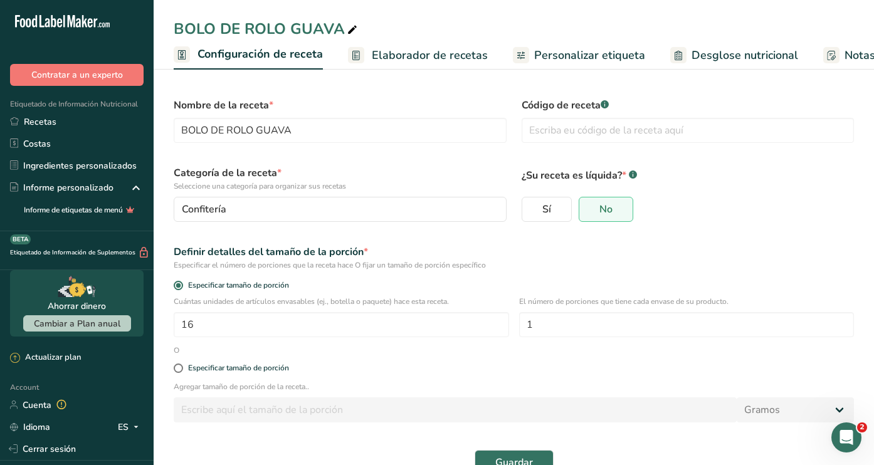
scroll to position [0, 4]
click at [256, 322] on input "16" at bounding box center [341, 324] width 335 height 25
click at [789, 176] on p "¿Su receta es líquida? * .a-a{fill:#347362;}.b-a{fill:#fff;}" at bounding box center [688, 175] width 333 height 18
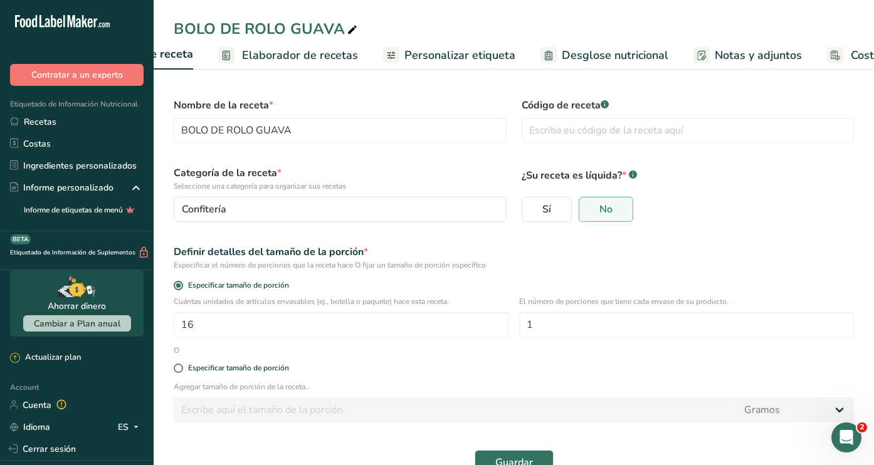
scroll to position [0, 107]
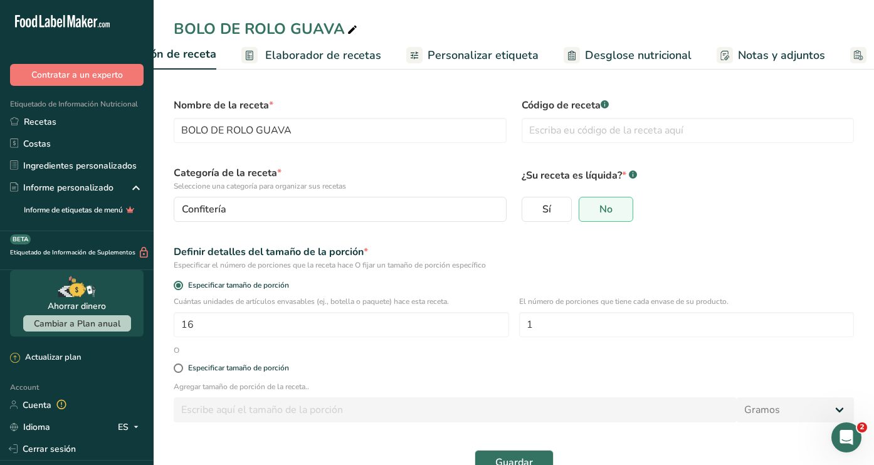
click at [501, 55] on span "Personalizar etiqueta" at bounding box center [483, 55] width 111 height 17
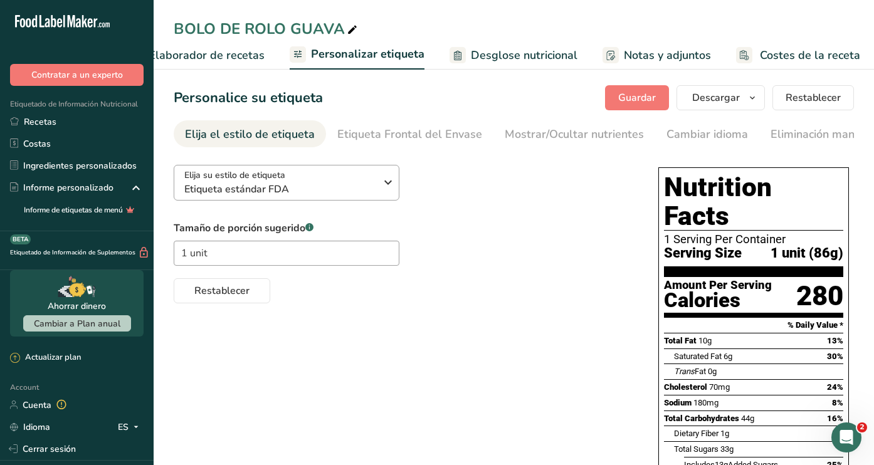
click at [391, 185] on icon "button" at bounding box center [388, 182] width 15 height 23
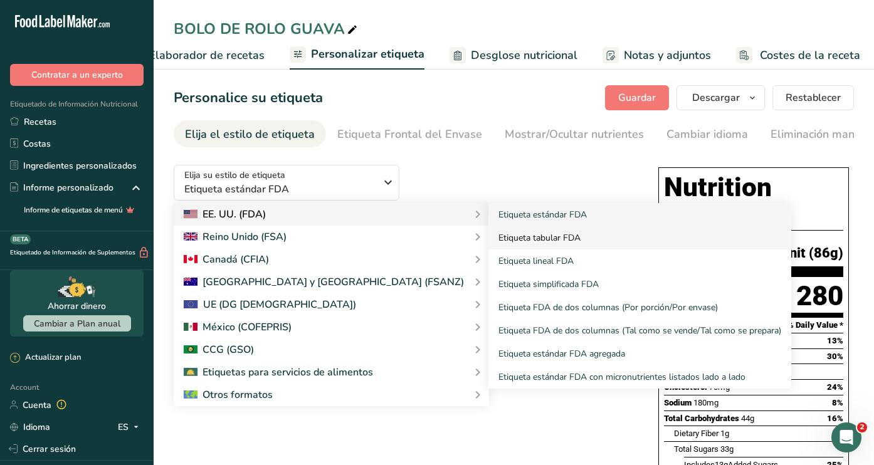
click at [488, 230] on link "Etiqueta tabular FDA" at bounding box center [639, 237] width 303 height 23
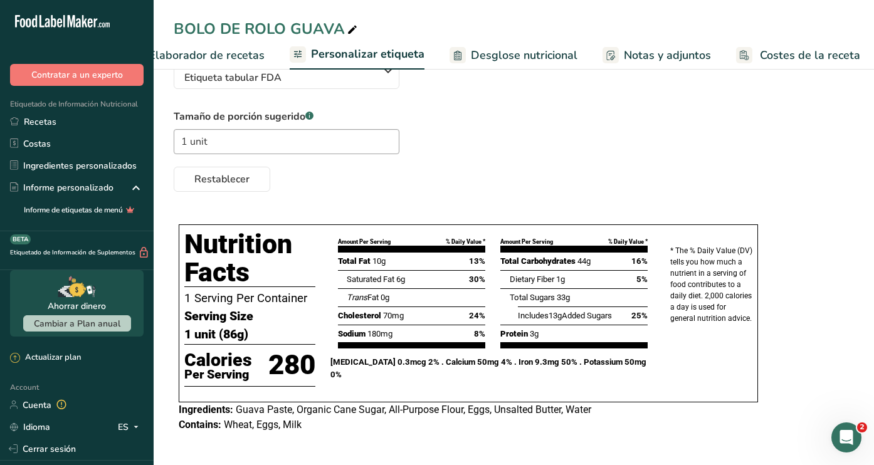
scroll to position [89, 0]
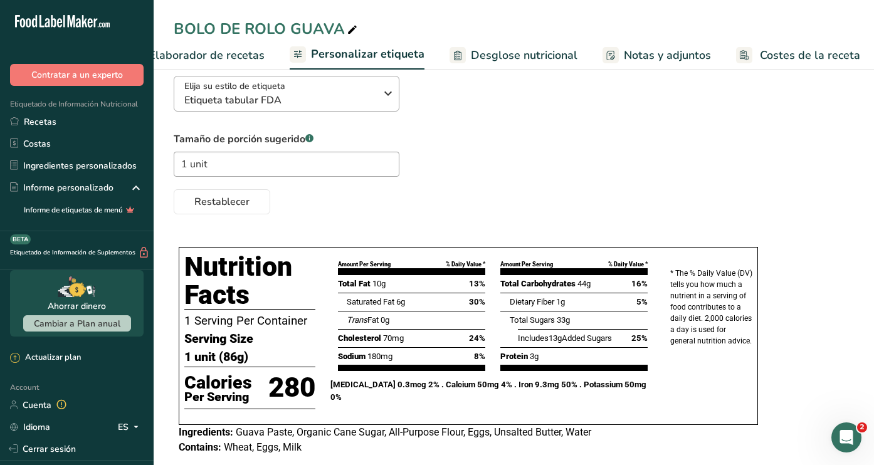
click at [384, 97] on icon "button" at bounding box center [388, 93] width 15 height 23
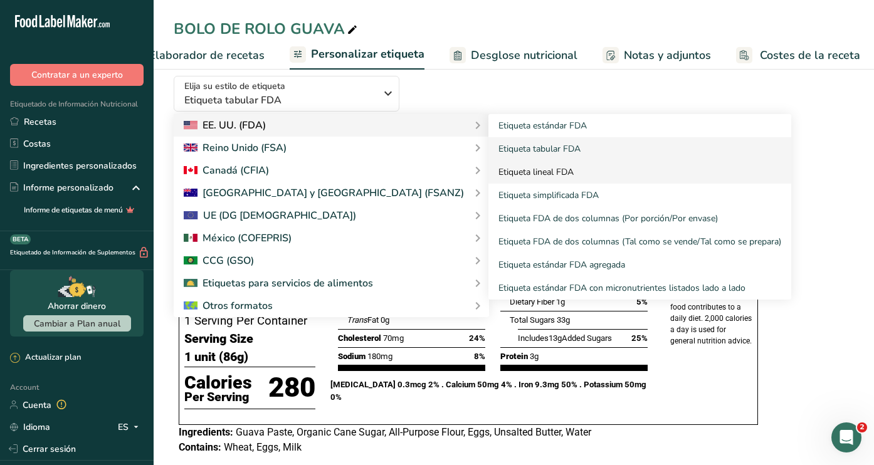
click at [488, 176] on link "Etiqueta lineal FDA" at bounding box center [639, 172] width 303 height 23
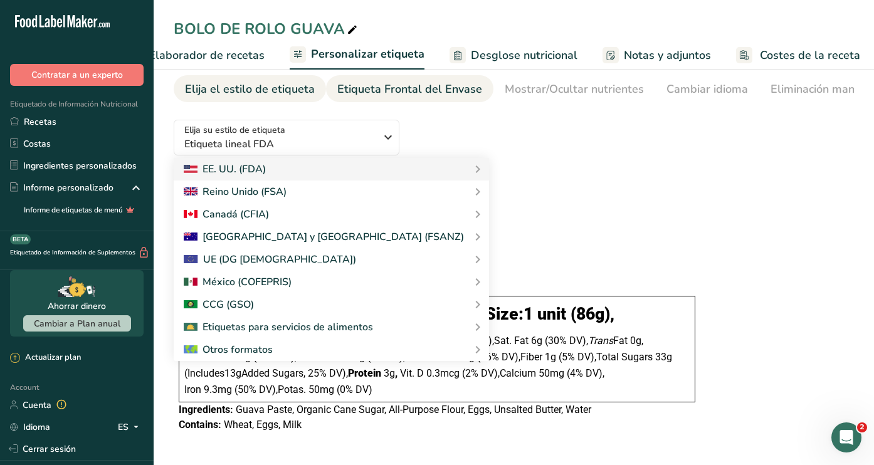
scroll to position [45, 0]
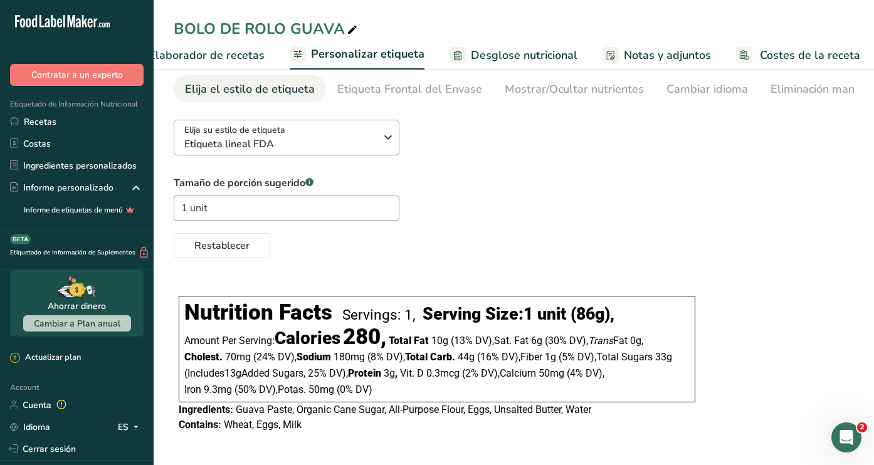
click at [377, 131] on div "Elija su estilo de etiqueta Etiqueta lineal FDA" at bounding box center [284, 138] width 201 height 28
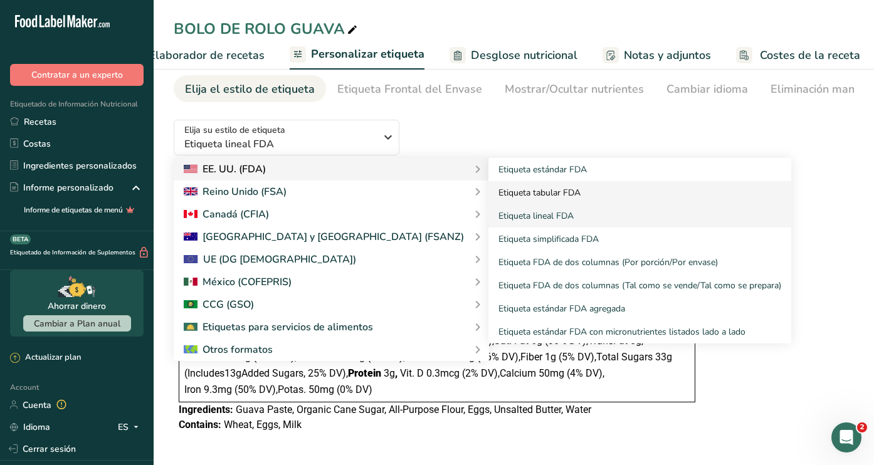
click at [488, 189] on link "Etiqueta tabular FDA" at bounding box center [639, 192] width 303 height 23
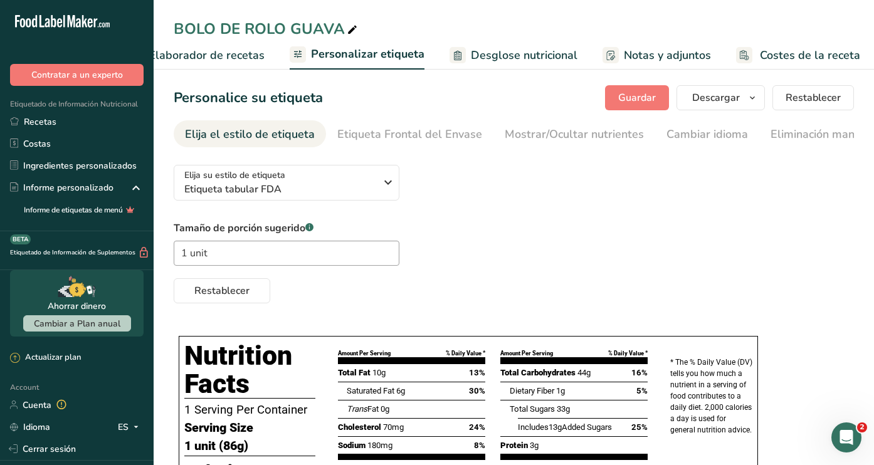
scroll to position [0, 0]
click at [638, 93] on span "Guardar" at bounding box center [637, 97] width 38 height 15
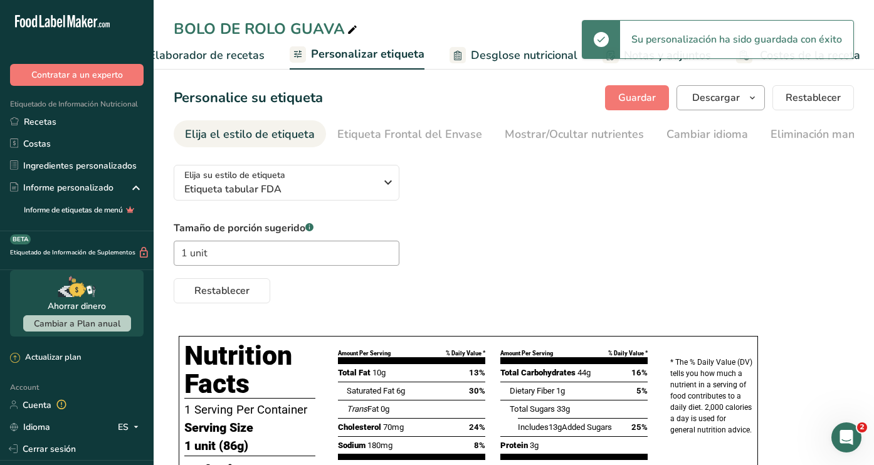
click at [745, 97] on span "button" at bounding box center [752, 97] width 15 height 15
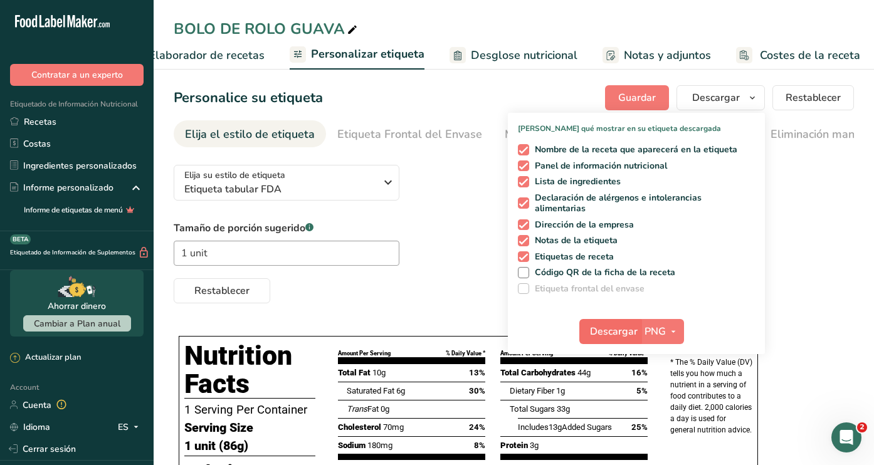
click at [635, 334] on span "Descargar" at bounding box center [614, 331] width 48 height 15
click at [384, 60] on span "Personalizar etiqueta" at bounding box center [367, 54] width 113 height 17
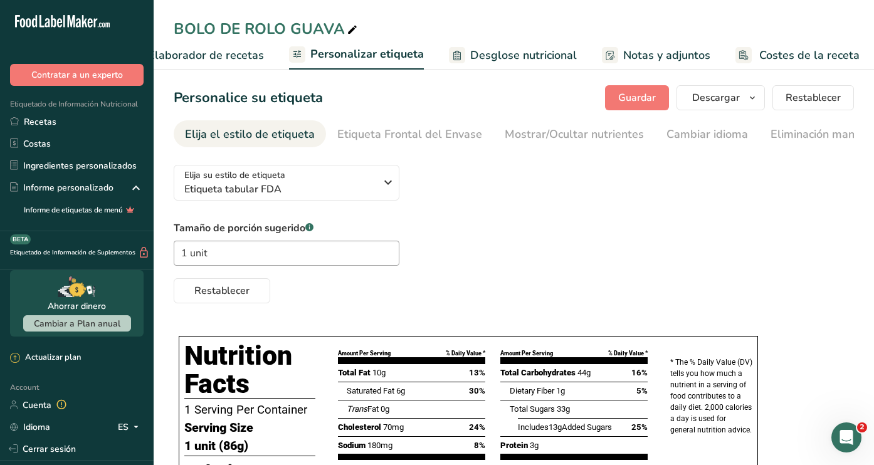
scroll to position [0, 219]
